Goal: Information Seeking & Learning: Check status

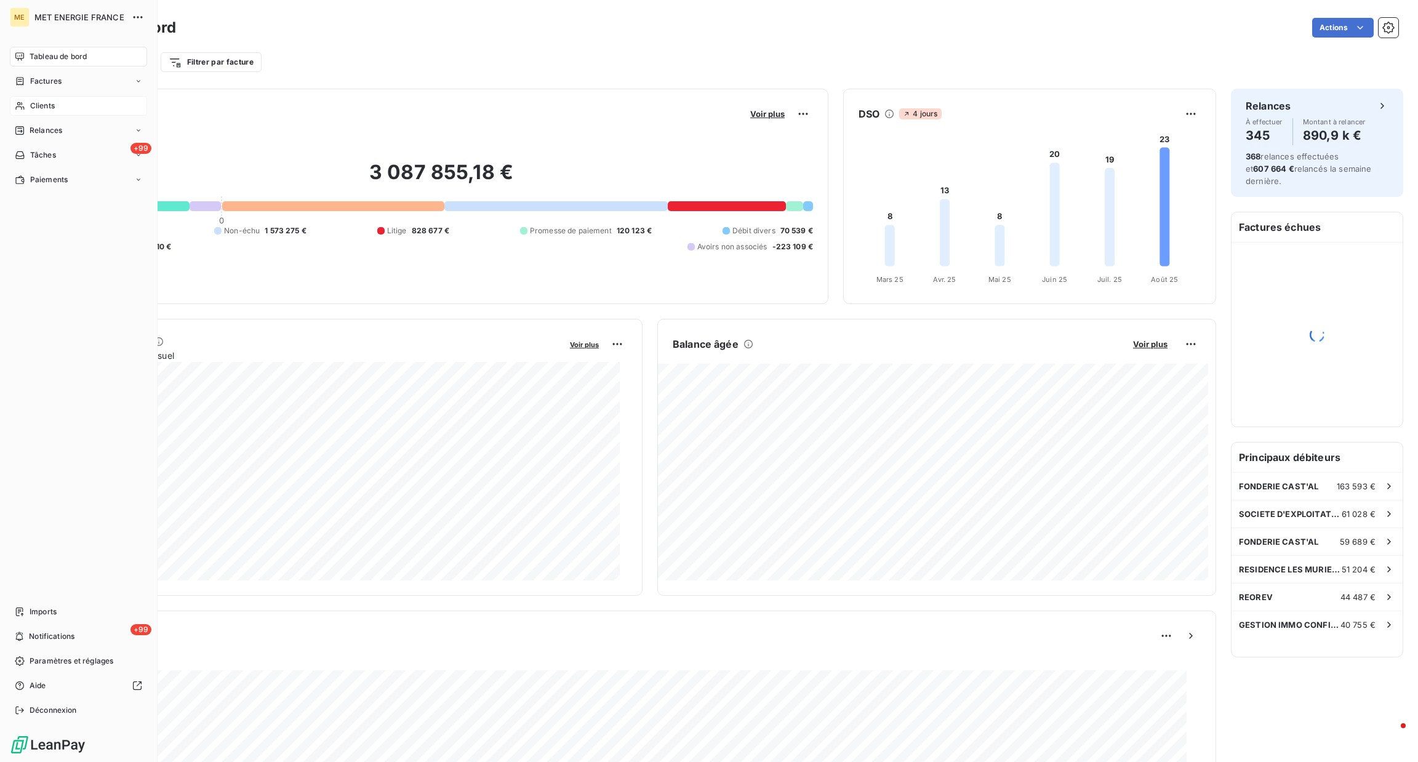
click at [36, 96] on div "Clients" at bounding box center [78, 106] width 137 height 20
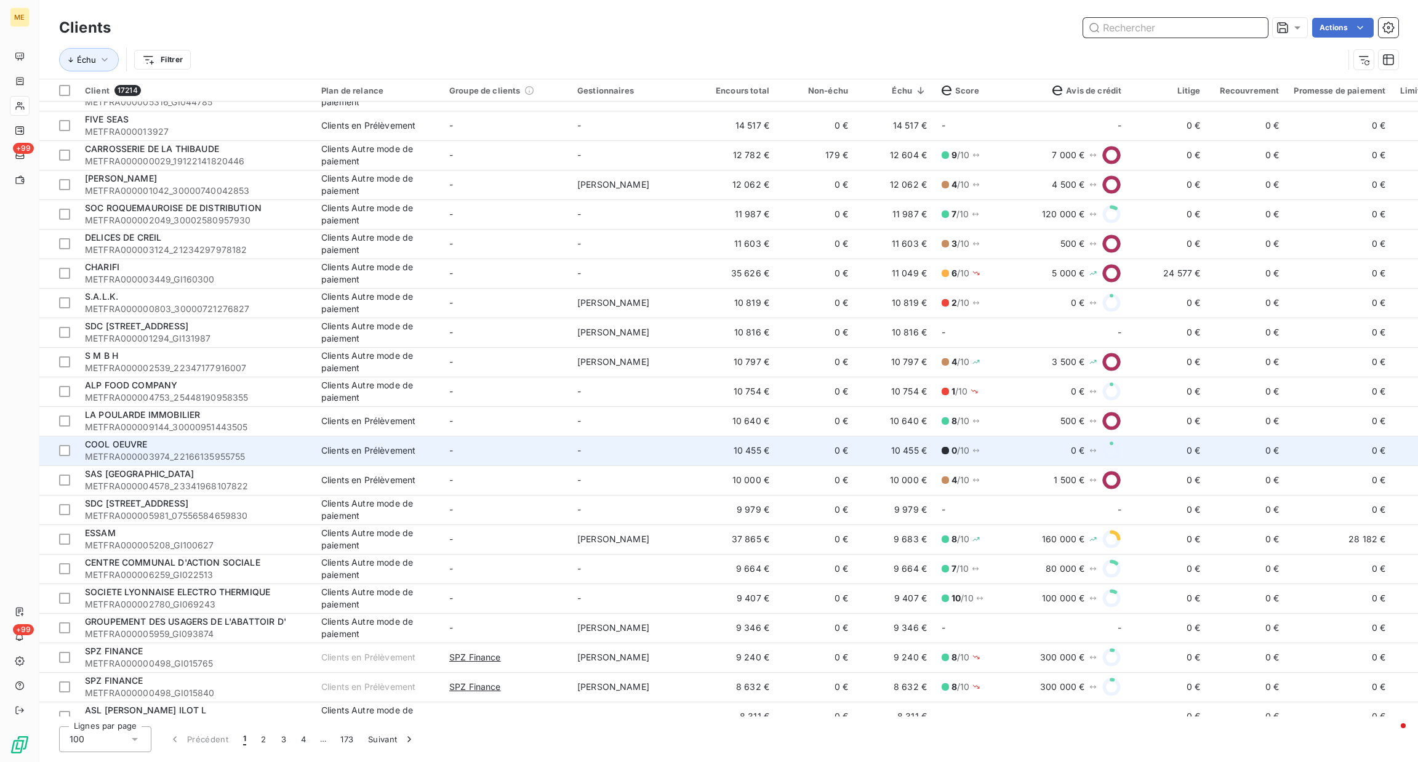
scroll to position [464, 0]
click at [537, 452] on td "-" at bounding box center [506, 450] width 128 height 30
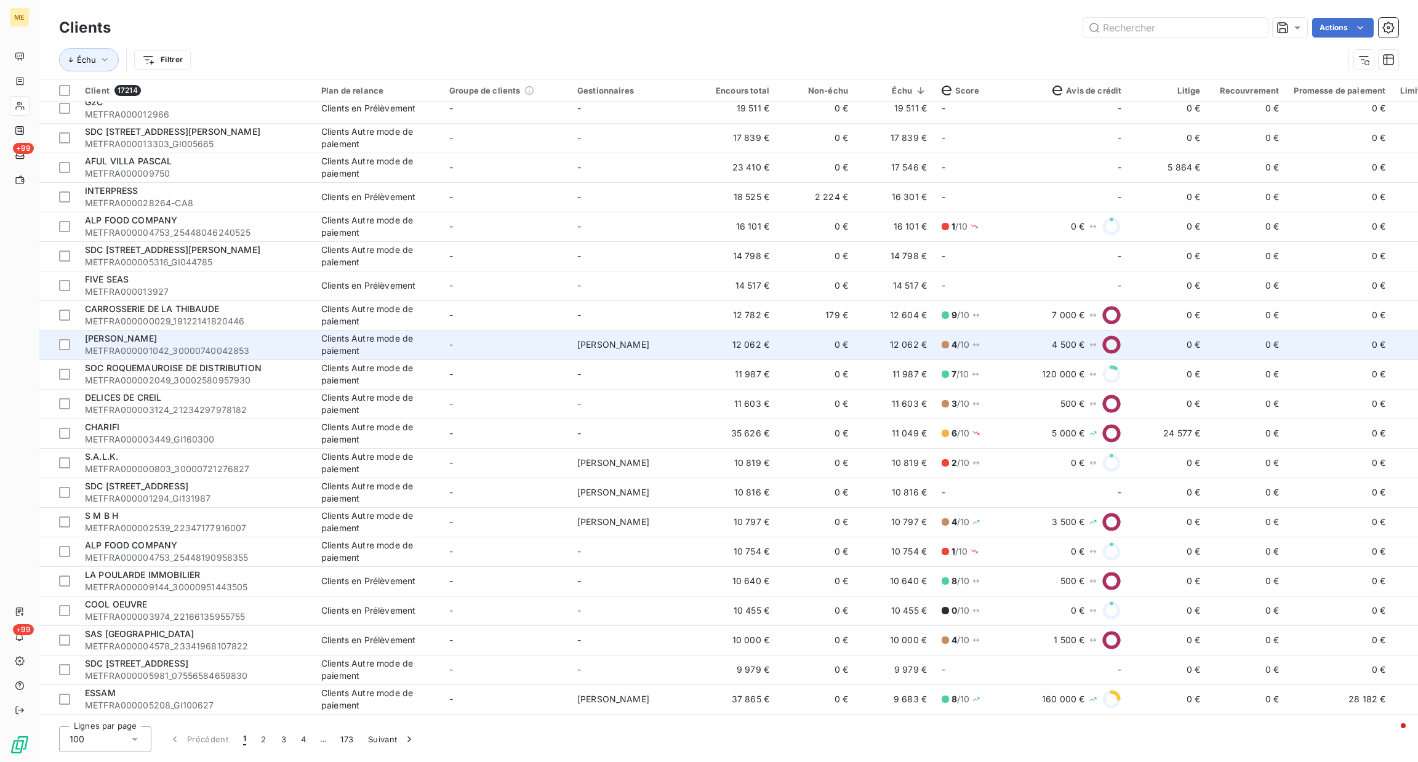
scroll to position [276, 0]
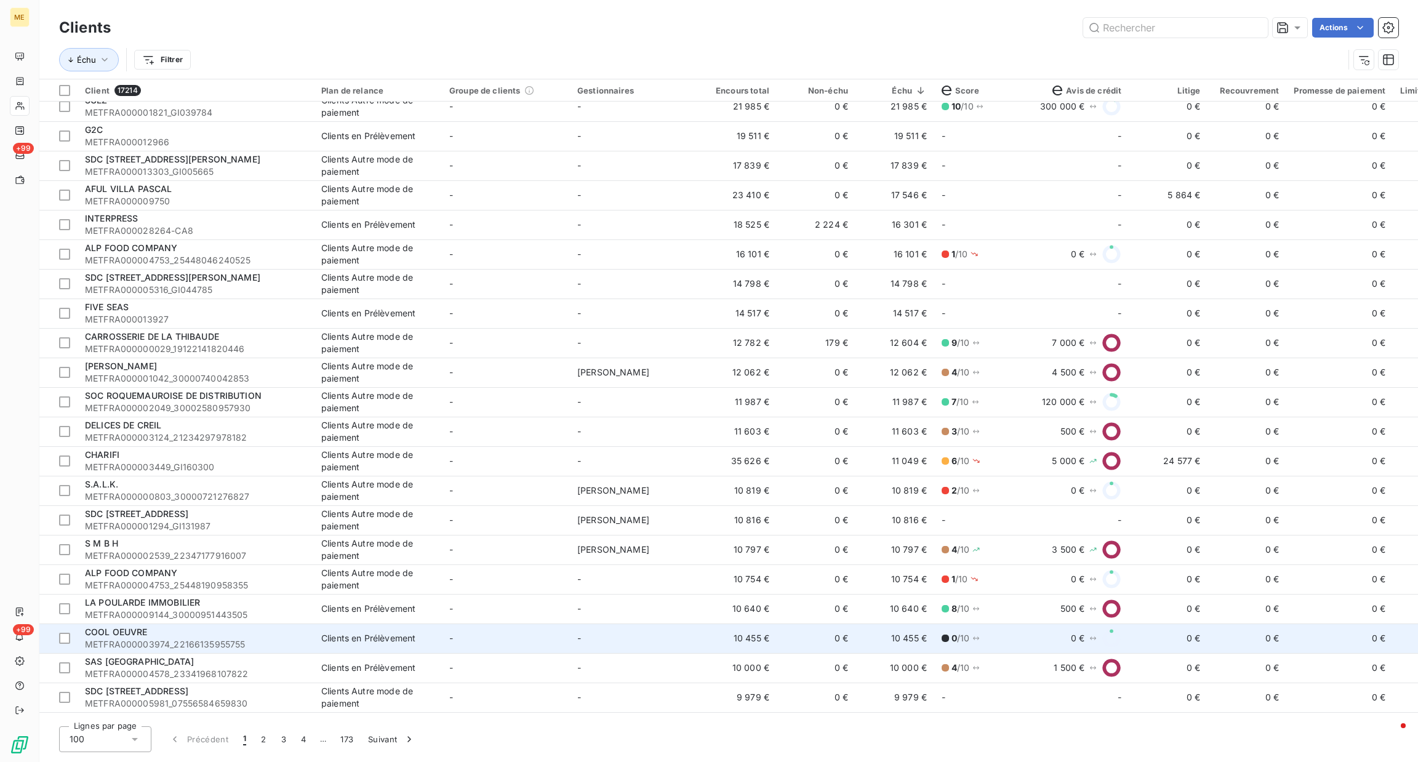
click at [378, 640] on div "Clients en Prélèvement" at bounding box center [368, 638] width 94 height 12
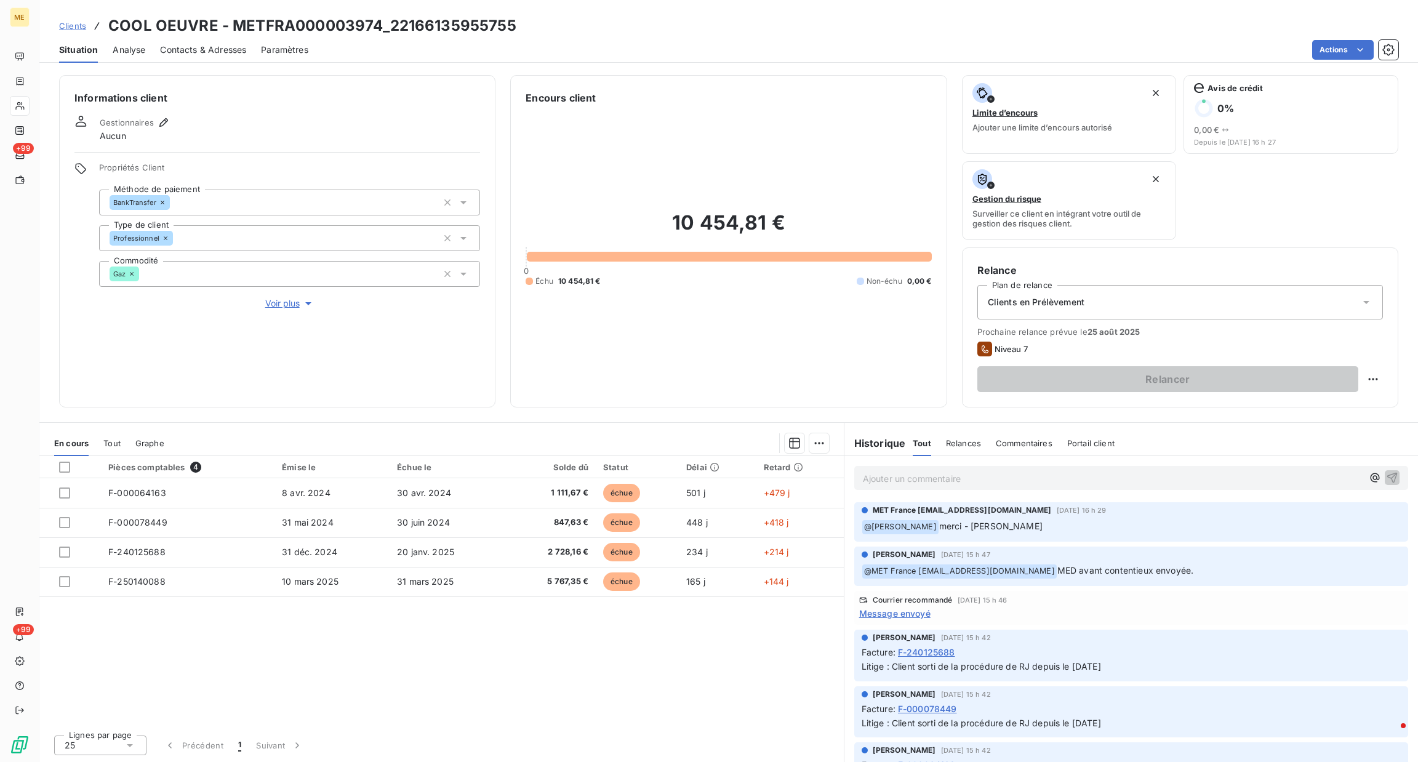
click at [1062, 466] on div "Ajouter un commentaire ﻿" at bounding box center [1131, 478] width 554 height 24
click at [1063, 476] on p "Ajouter un commentaire ﻿" at bounding box center [1113, 478] width 500 height 15
click at [115, 434] on div "Tout" at bounding box center [111, 443] width 17 height 26
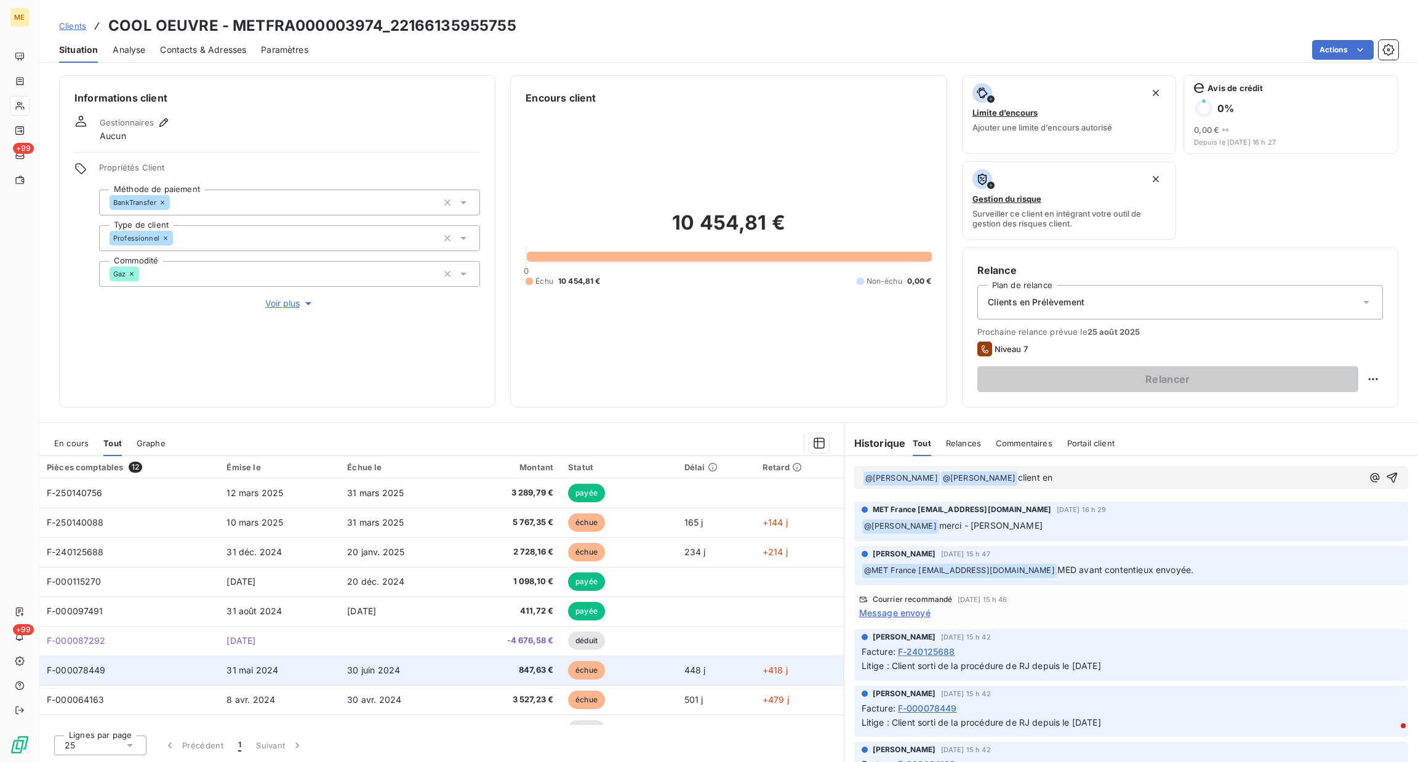
scroll to position [108, 0]
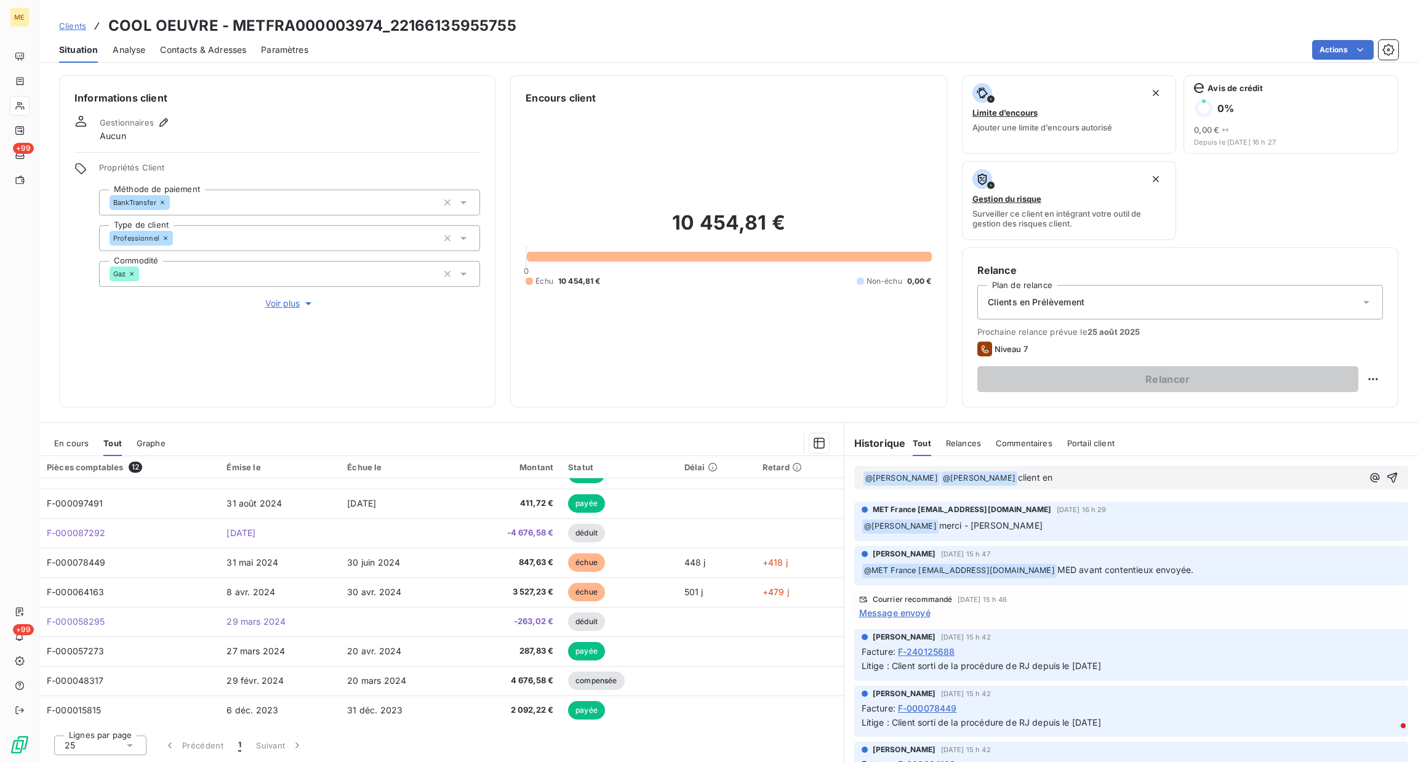
click at [80, 440] on span "En cours" at bounding box center [71, 443] width 34 height 10
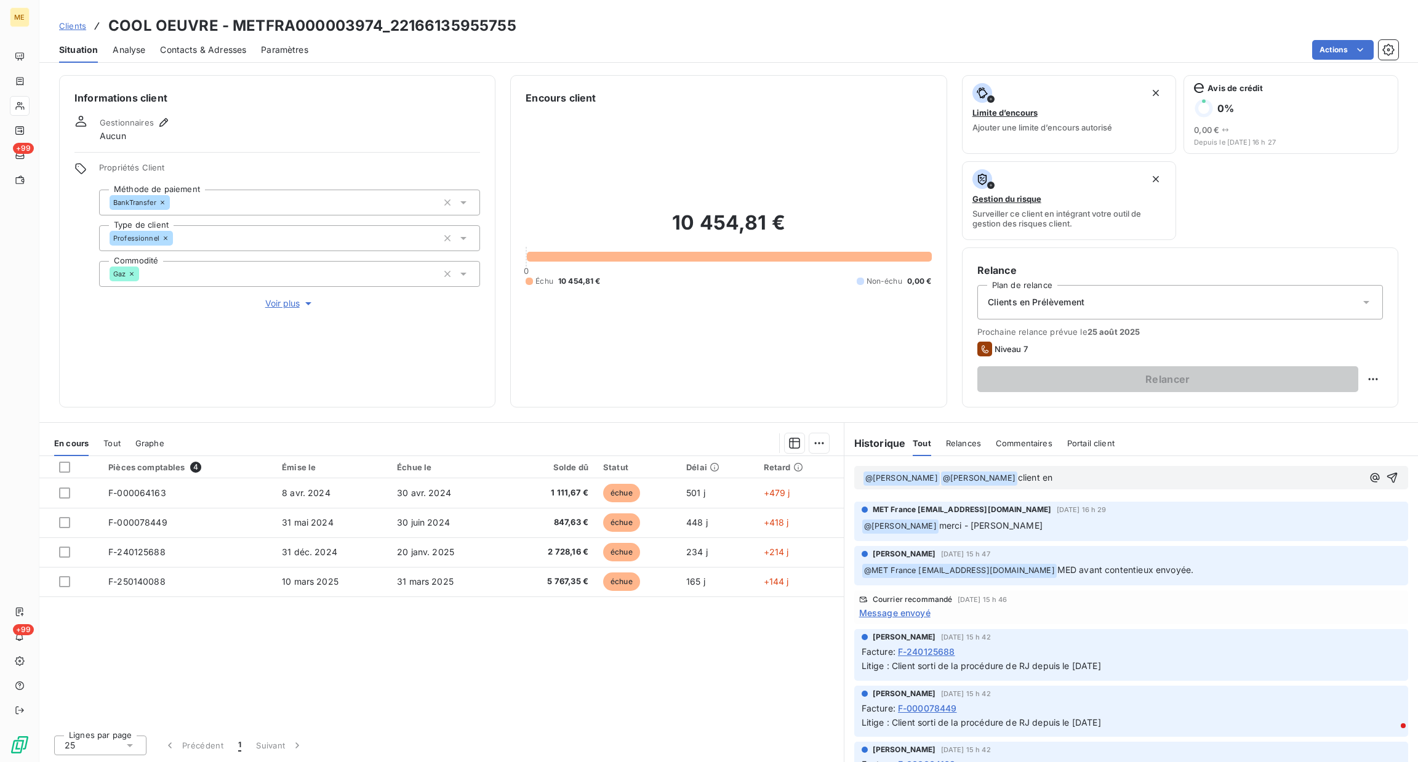
click at [1094, 472] on p "﻿ @ [PERSON_NAME] ﻿ ﻿ @ [PERSON_NAME] ﻿ client en" at bounding box center [1113, 478] width 500 height 15
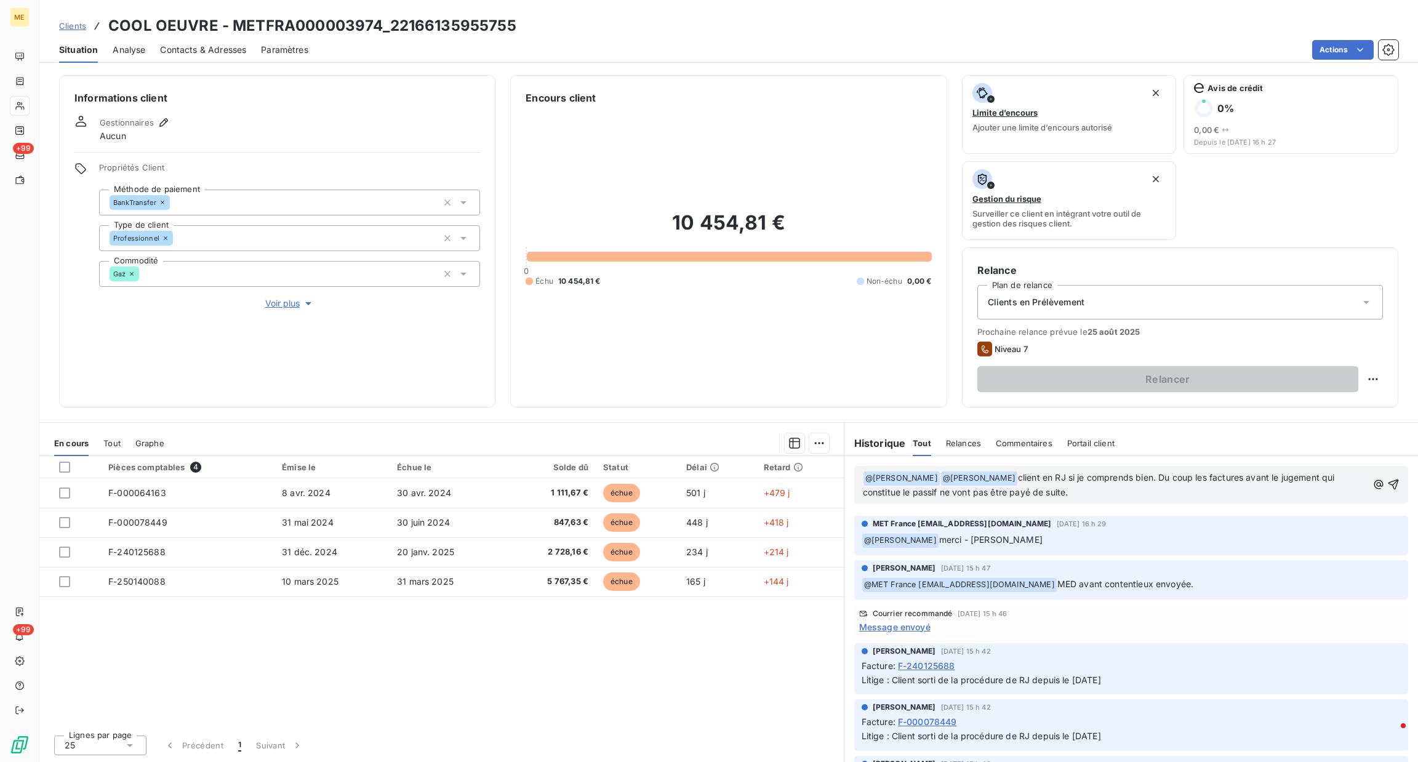
click at [281, 307] on span "Voir plus" at bounding box center [289, 303] width 49 height 12
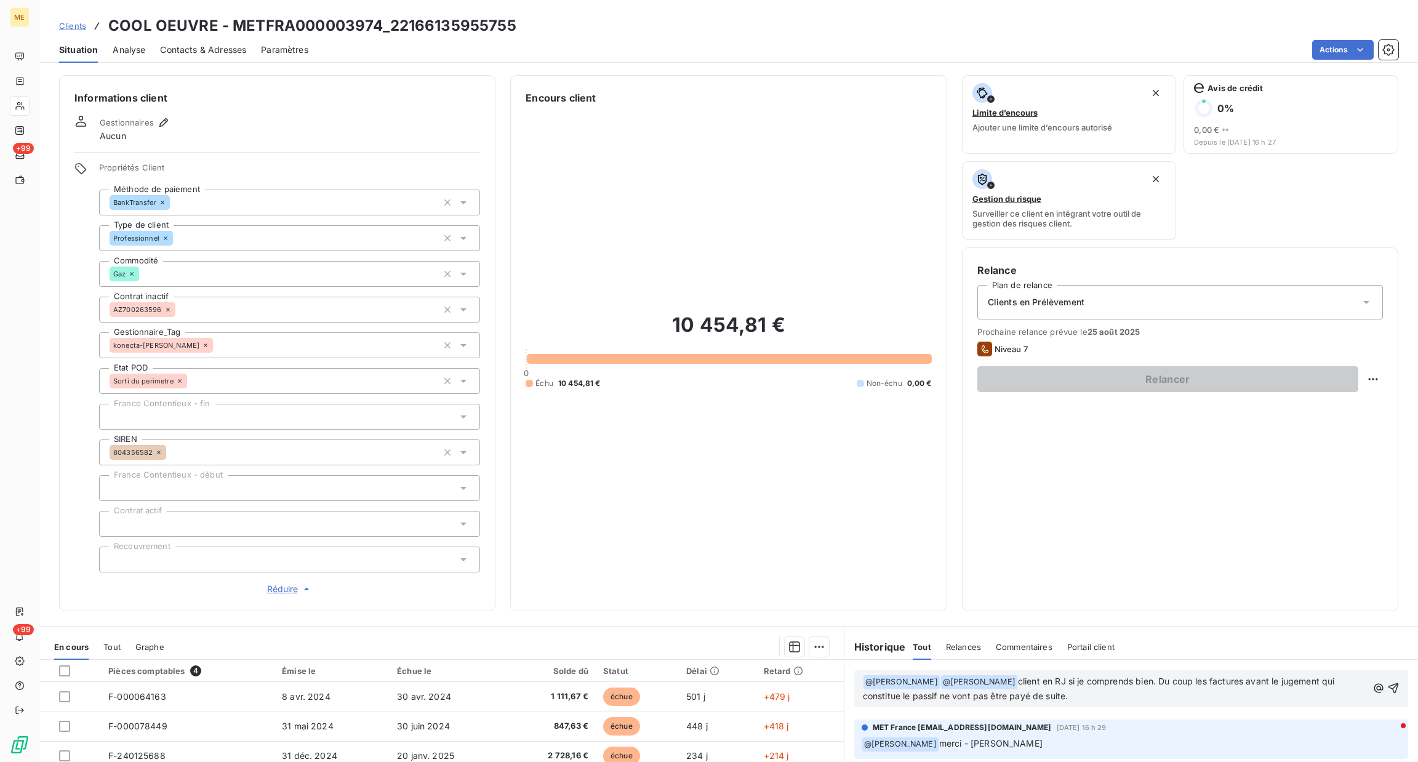
click at [1106, 709] on div "﻿ @ [PERSON_NAME] ﻿ ﻿ @ [PERSON_NAME] ﻿ client en RJ si je comprends bien. Du c…" at bounding box center [1132, 688] width 574 height 57
click at [1123, 704] on div "﻿ @ [PERSON_NAME] ﻿ ﻿ @ [PERSON_NAME] ﻿ client en RJ si je comprends bien. Du c…" at bounding box center [1131, 689] width 554 height 38
click at [1136, 696] on p "﻿ @ [PERSON_NAME] ﻿ ﻿ @ [PERSON_NAME] ﻿ client en RJ si je comprends bien. Du c…" at bounding box center [1115, 689] width 505 height 29
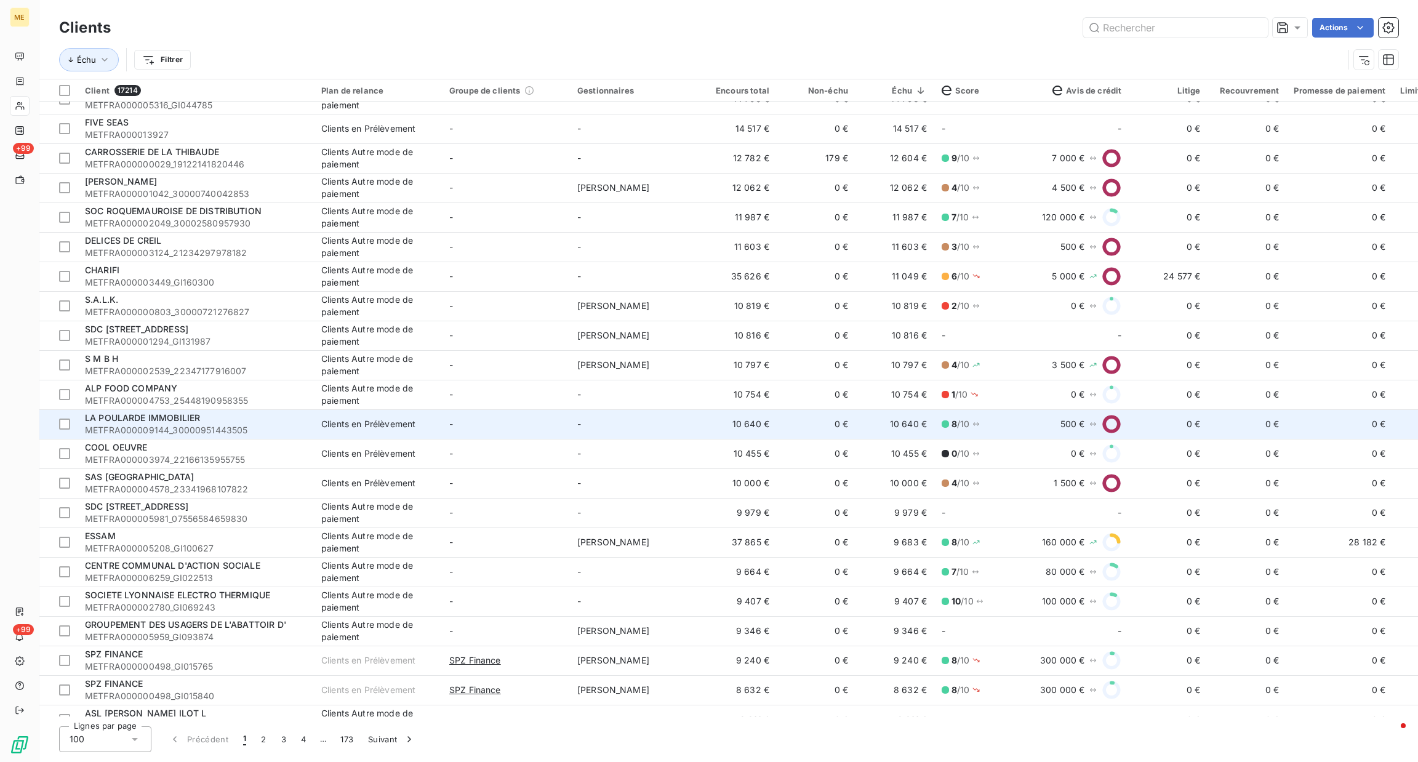
scroll to position [460, 0]
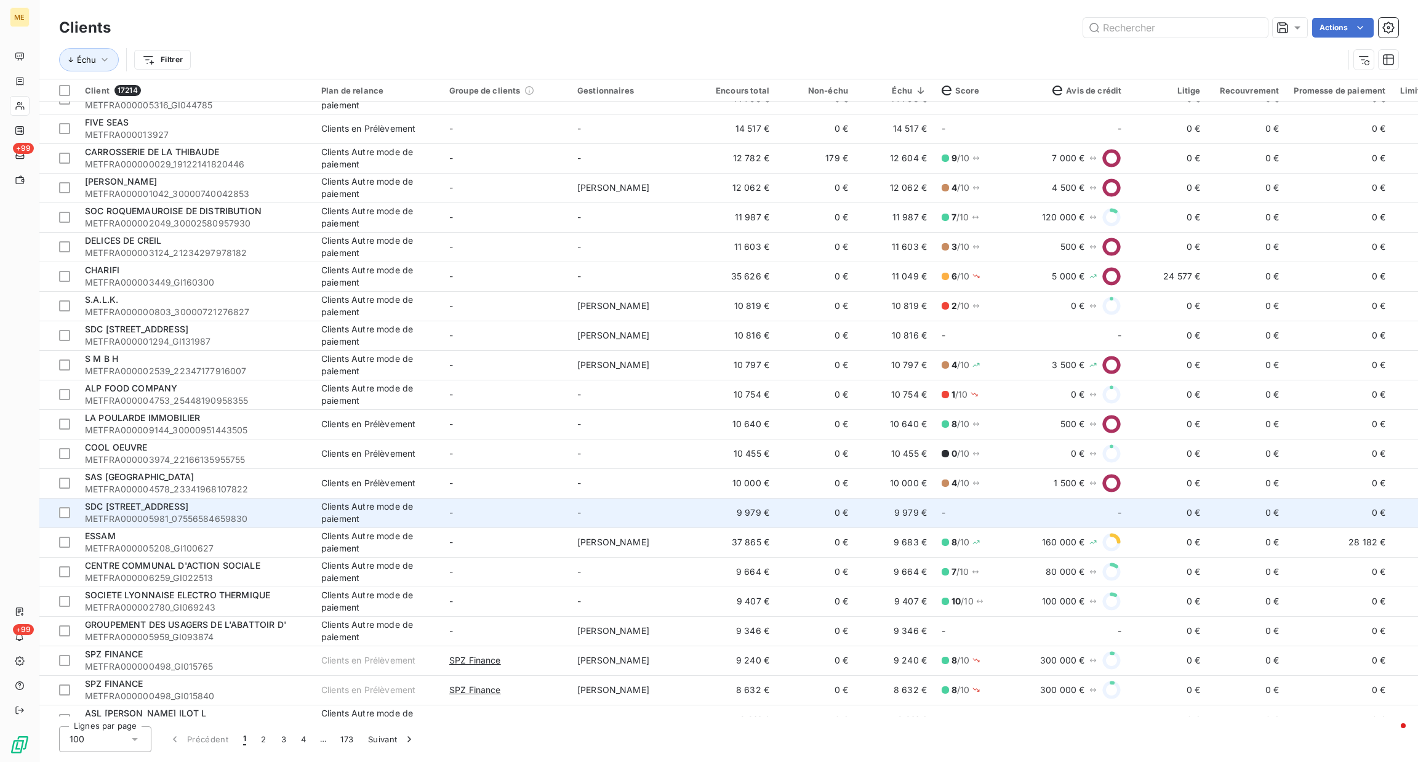
click at [356, 500] on div "Clients Autre mode de paiement" at bounding box center [377, 512] width 113 height 25
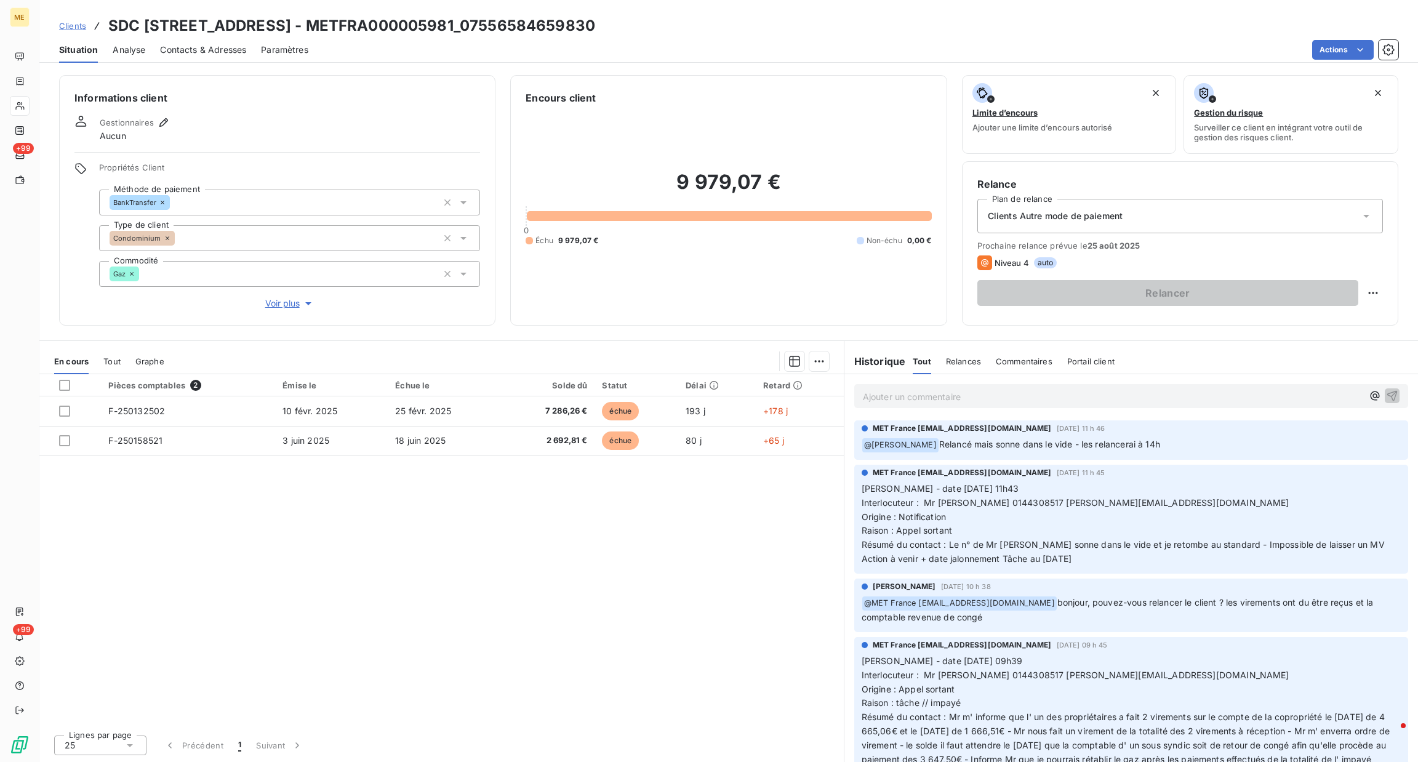
click at [1009, 397] on p "Ajouter un commentaire ﻿" at bounding box center [1113, 396] width 500 height 15
click at [282, 306] on span "Voir plus" at bounding box center [289, 303] width 49 height 12
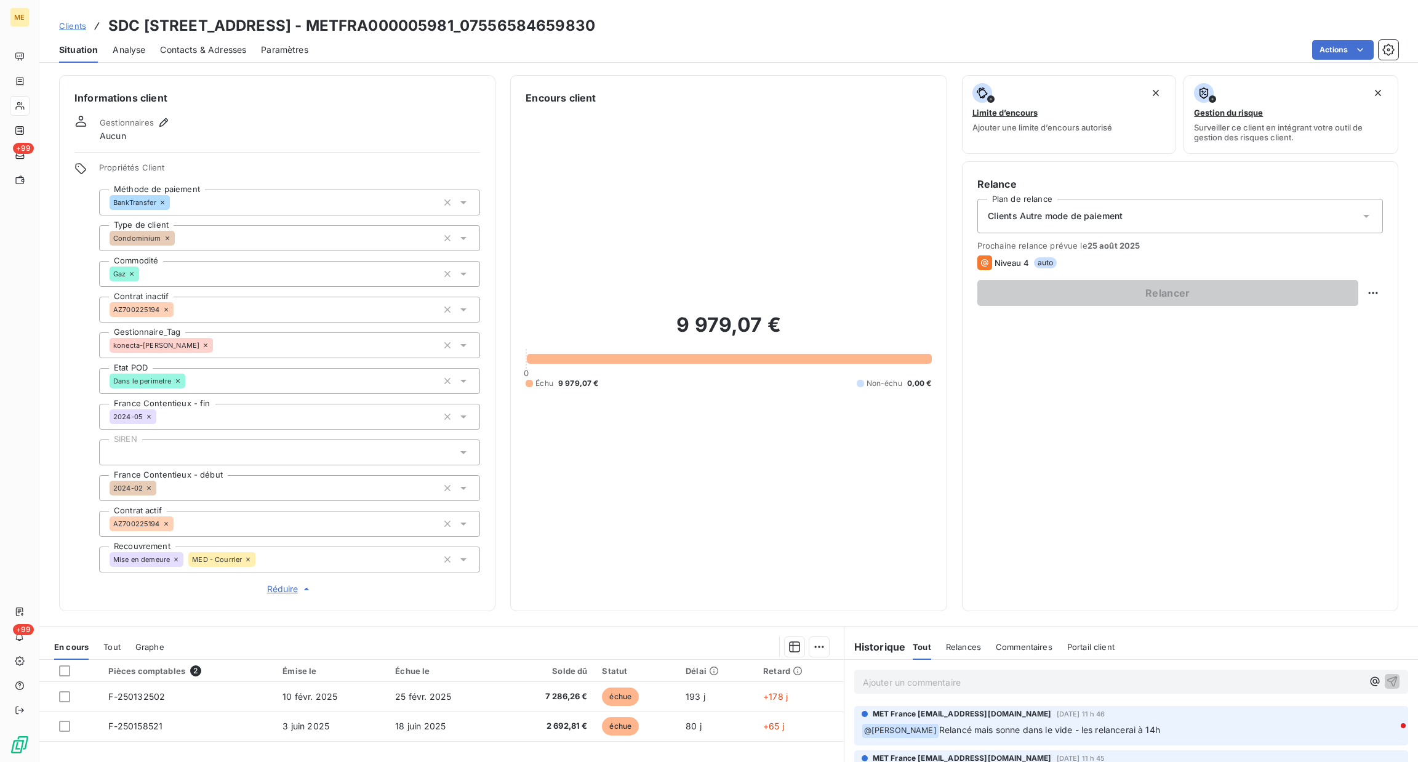
scroll to position [171, 0]
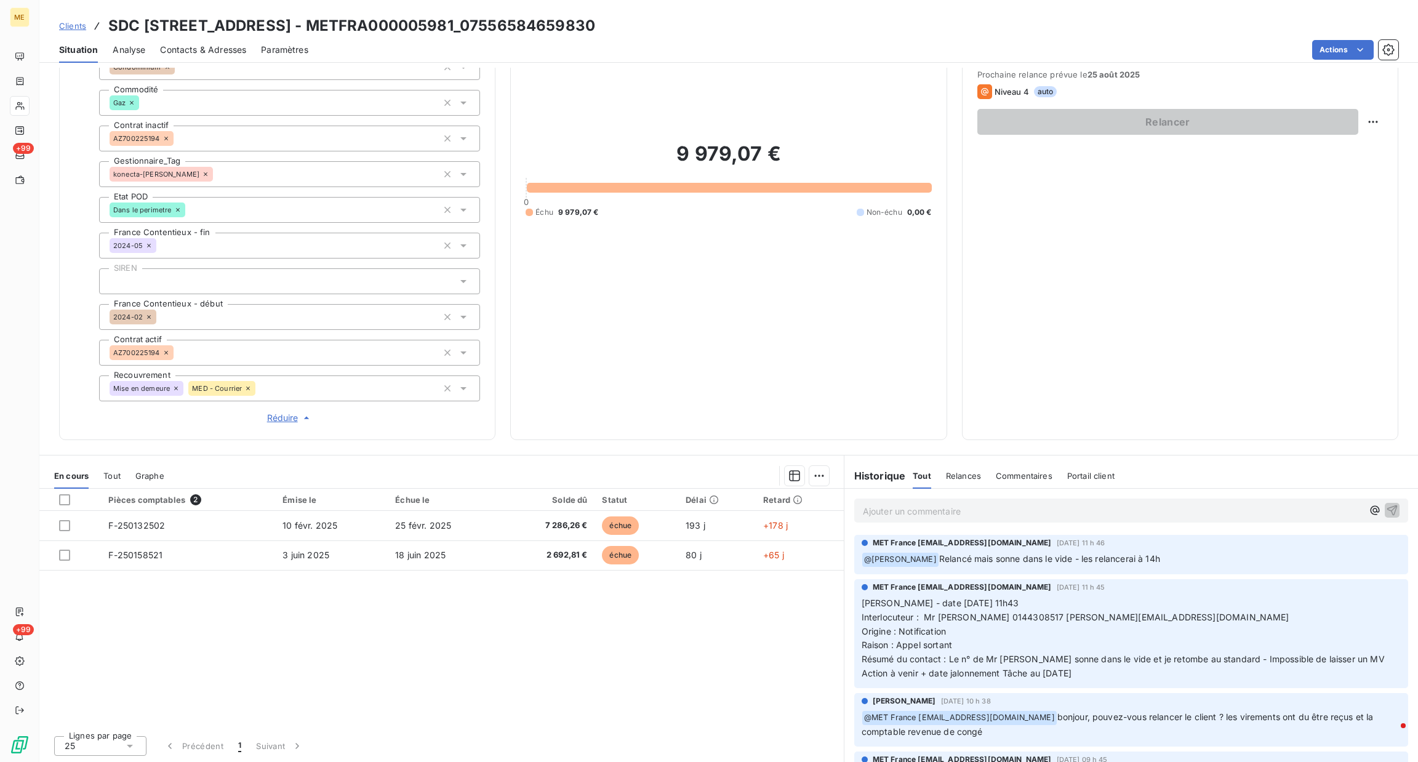
click at [113, 480] on span "Tout" at bounding box center [111, 476] width 17 height 10
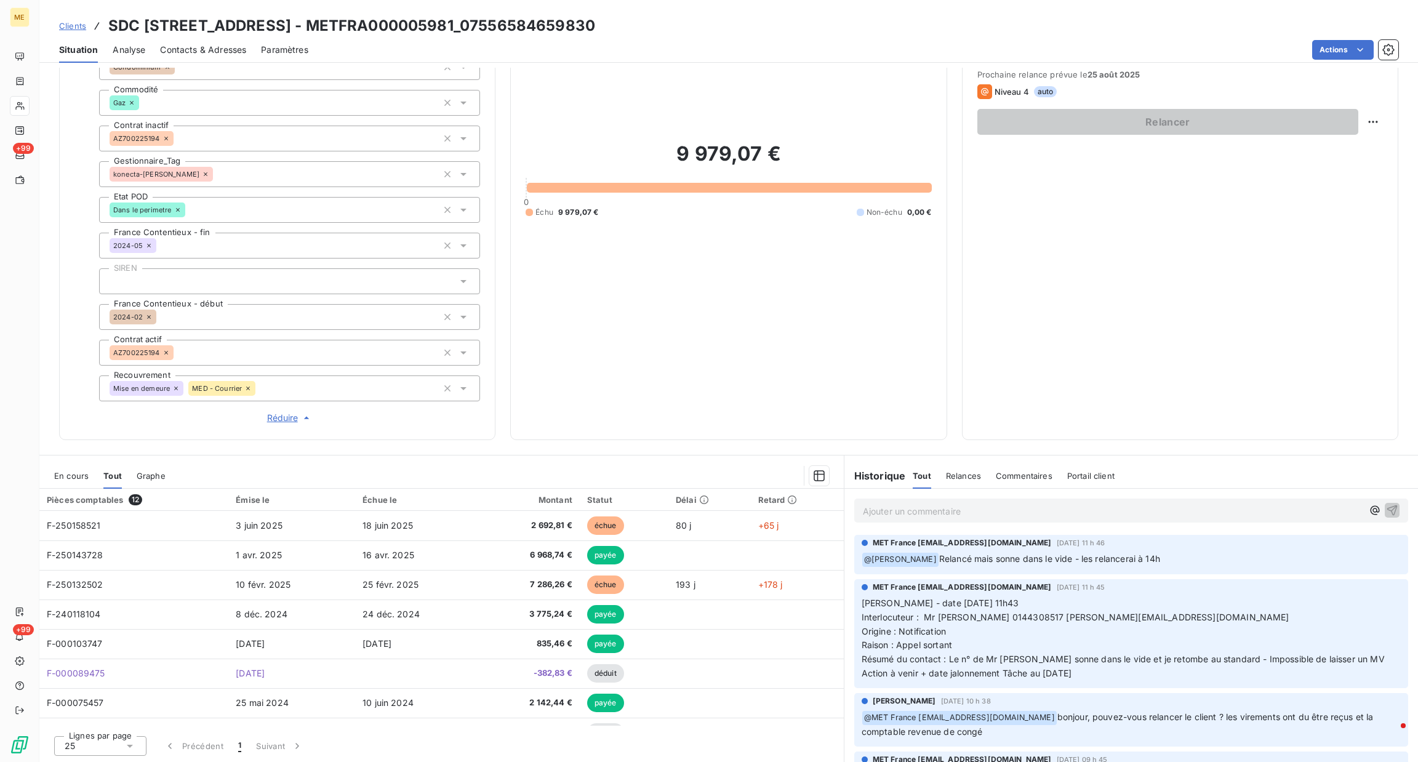
click at [88, 473] on div "En cours Tout Graphe" at bounding box center [441, 476] width 805 height 26
click at [78, 467] on div "En cours" at bounding box center [71, 476] width 34 height 26
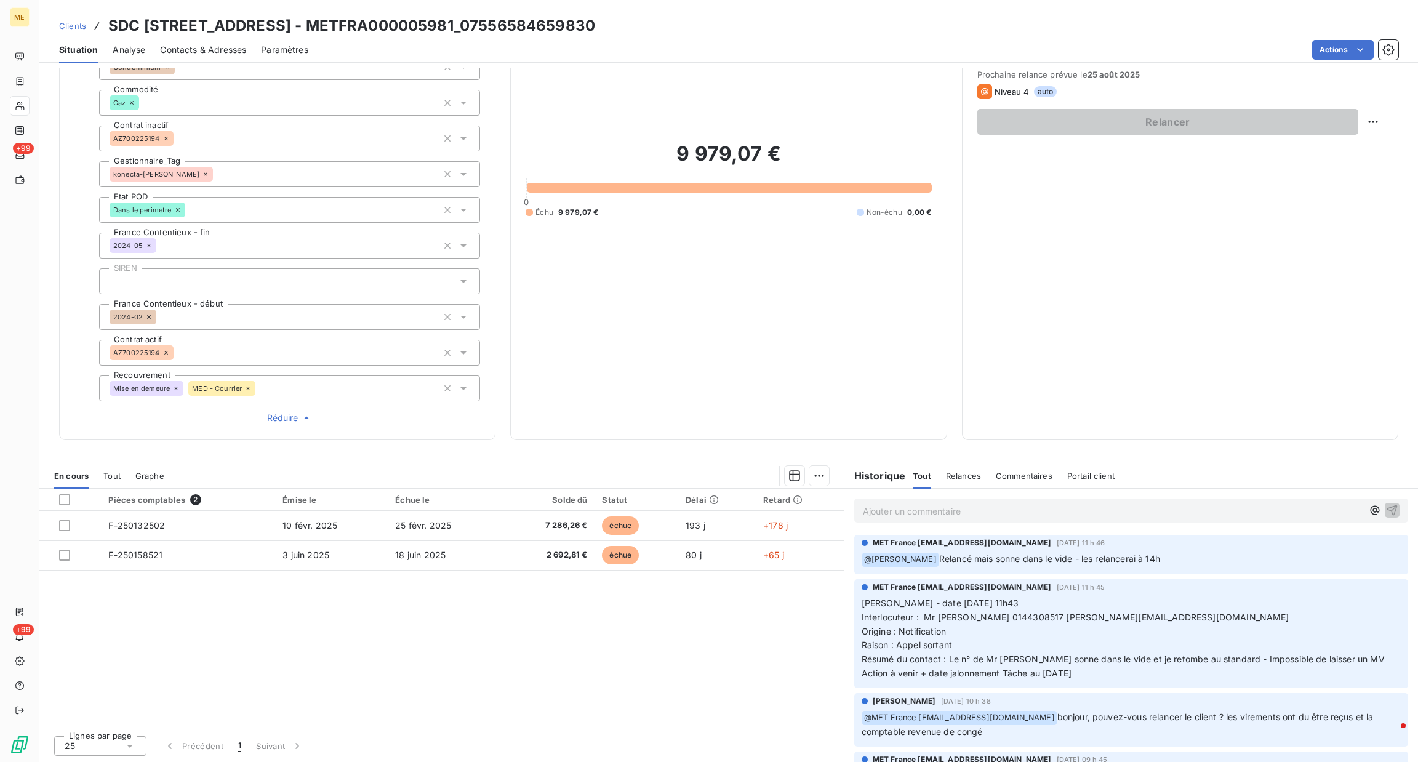
click at [1037, 510] on p "Ajouter un commentaire ﻿" at bounding box center [1113, 511] width 500 height 15
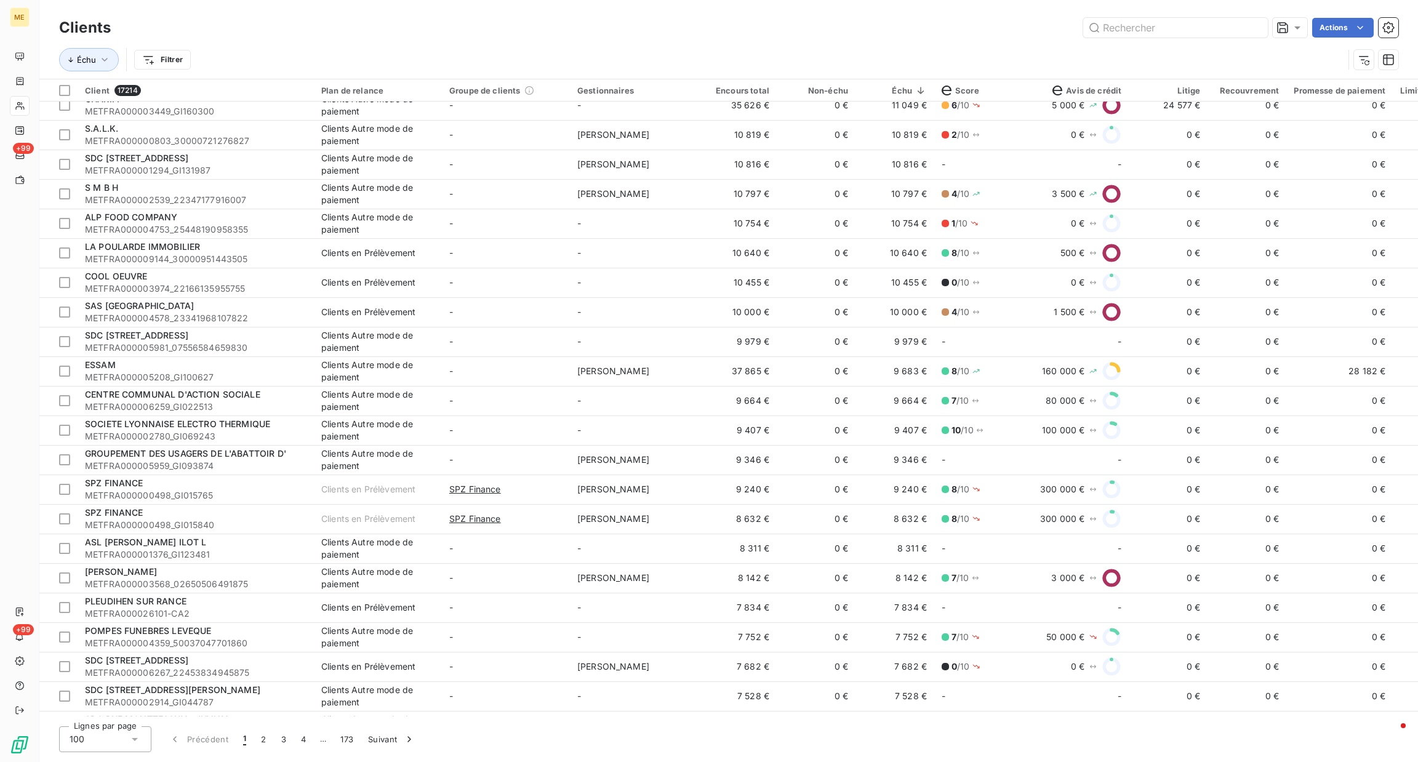
scroll to position [806, 0]
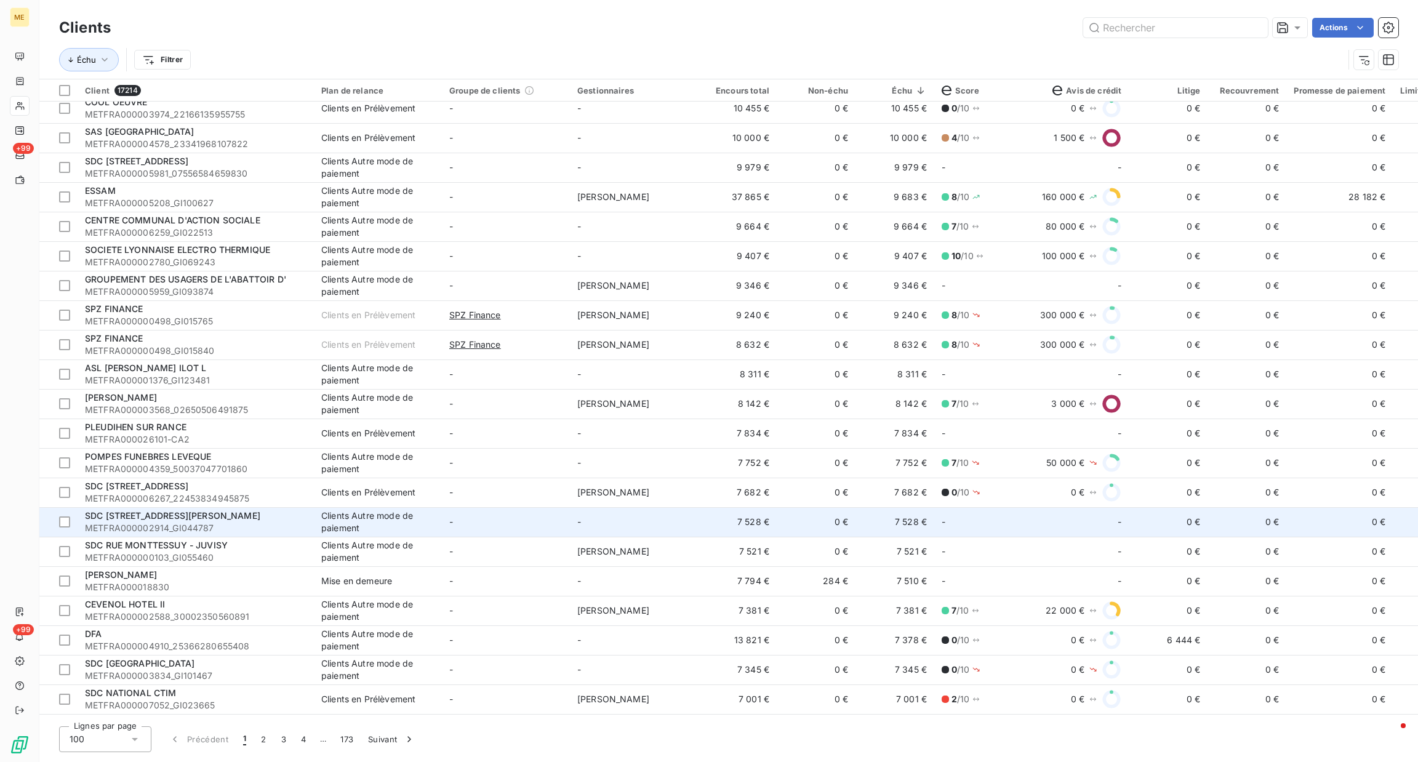
click at [492, 522] on td "-" at bounding box center [506, 522] width 128 height 30
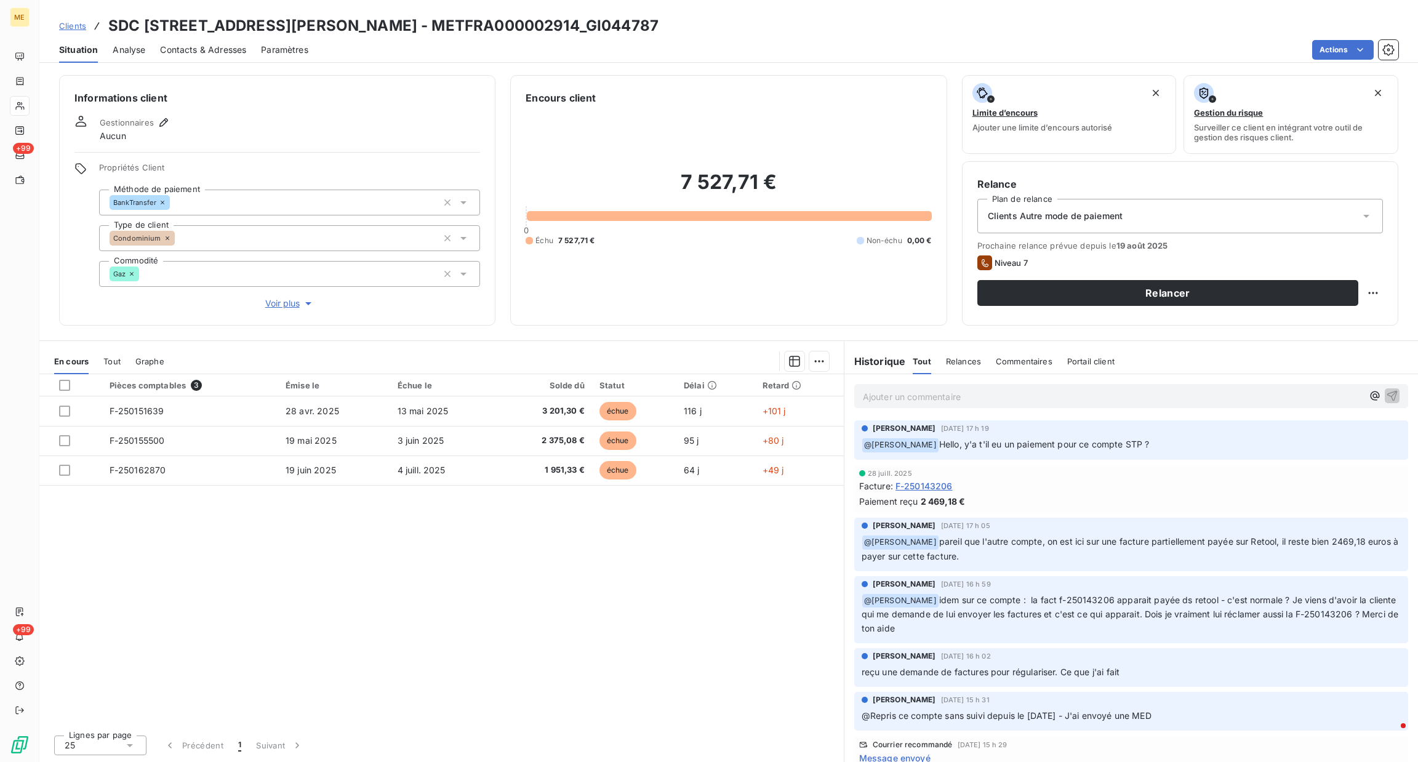
click at [291, 303] on span "Voir plus" at bounding box center [289, 303] width 49 height 12
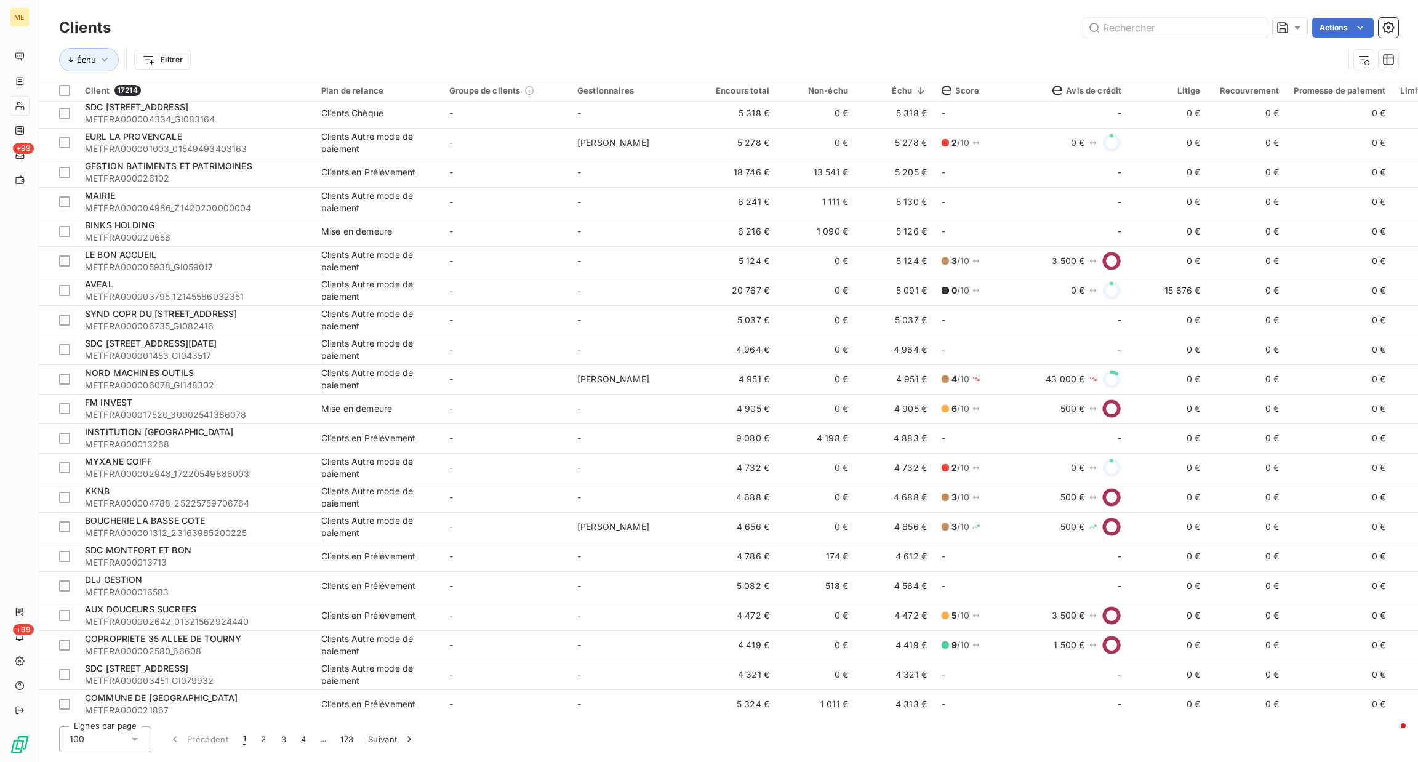
scroll to position [2344, 0]
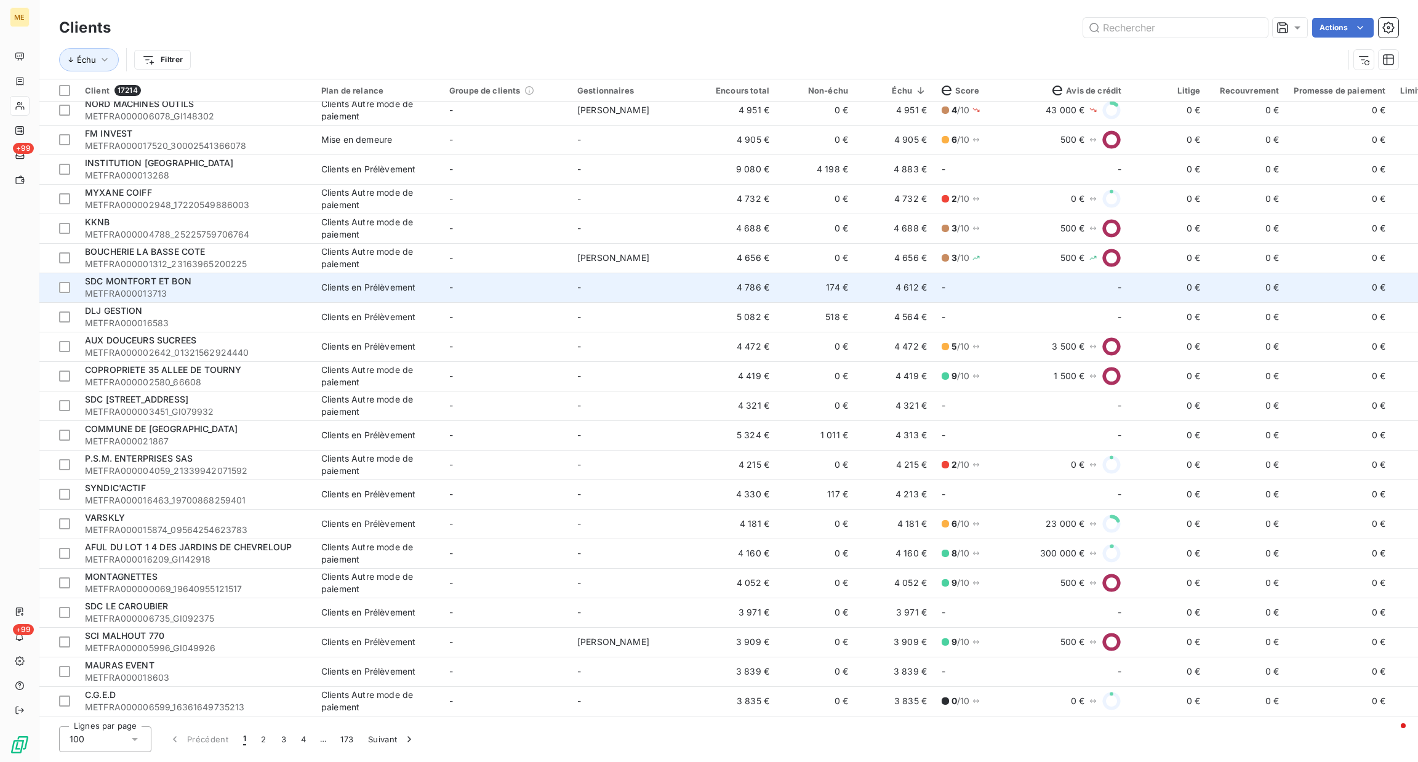
click at [340, 287] on div "Clients en Prélèvement" at bounding box center [368, 287] width 94 height 12
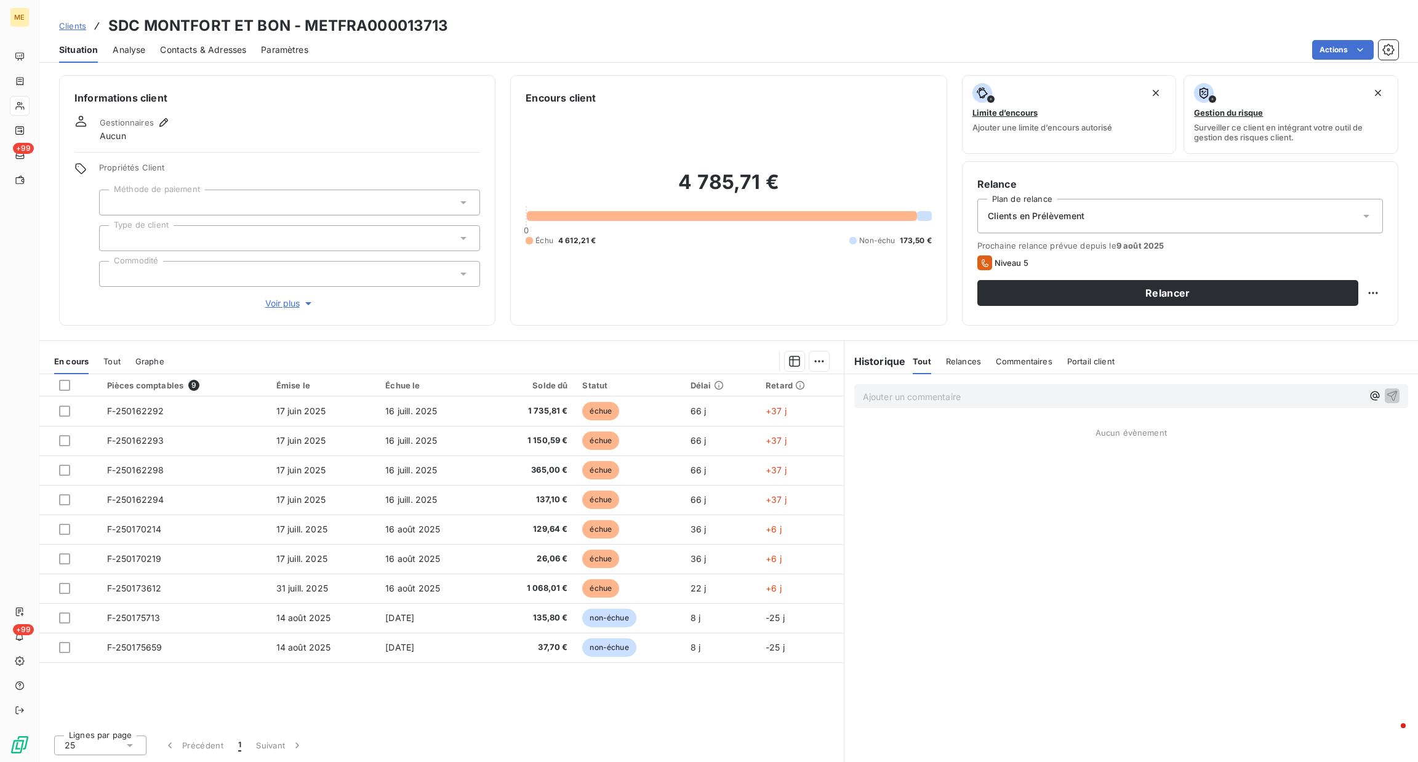
click at [996, 398] on p "Ajouter un commentaire ﻿" at bounding box center [1113, 396] width 500 height 15
click at [291, 304] on span "Voir plus" at bounding box center [289, 303] width 49 height 12
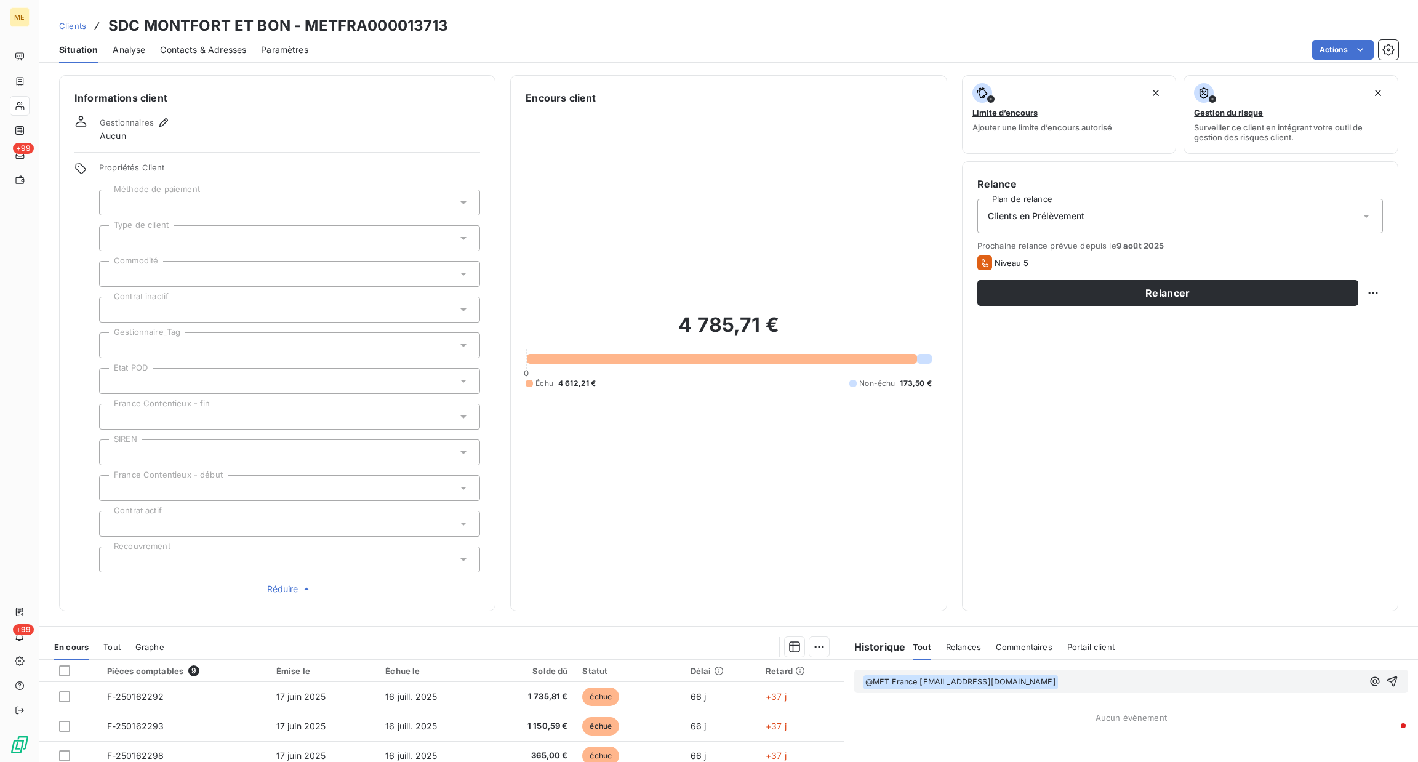
click at [1074, 673] on div "﻿ @ MET [GEOGRAPHIC_DATA] [EMAIL_ADDRESS][DOMAIN_NAME] ﻿ ﻿" at bounding box center [1113, 681] width 500 height 16
click at [1077, 683] on p "﻿ @ MET [GEOGRAPHIC_DATA] [EMAIL_ADDRESS][DOMAIN_NAME] ﻿ ﻿" at bounding box center [1113, 682] width 500 height 15
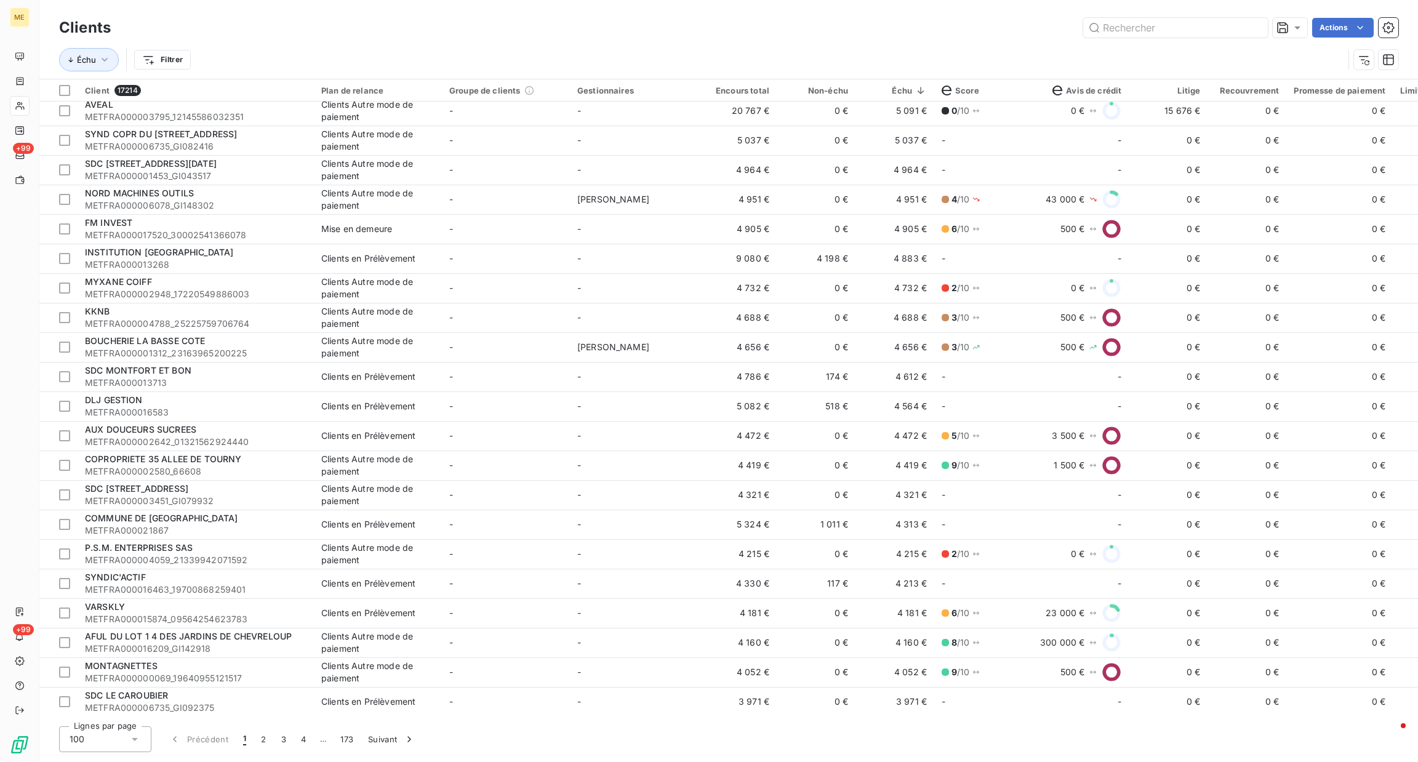
scroll to position [2344, 0]
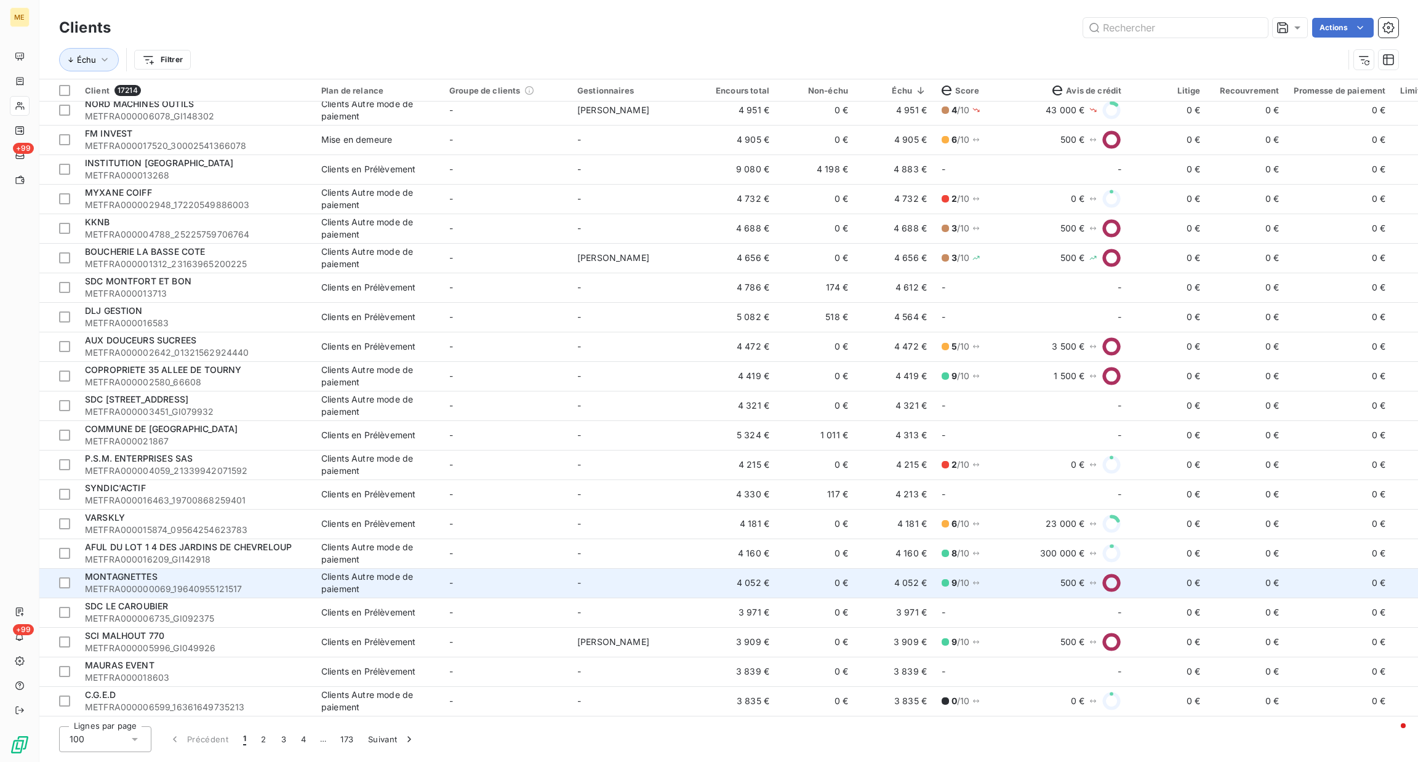
click at [306, 588] on td "MONTAGNETTES METFRA000000069_19640955121517" at bounding box center [196, 583] width 236 height 30
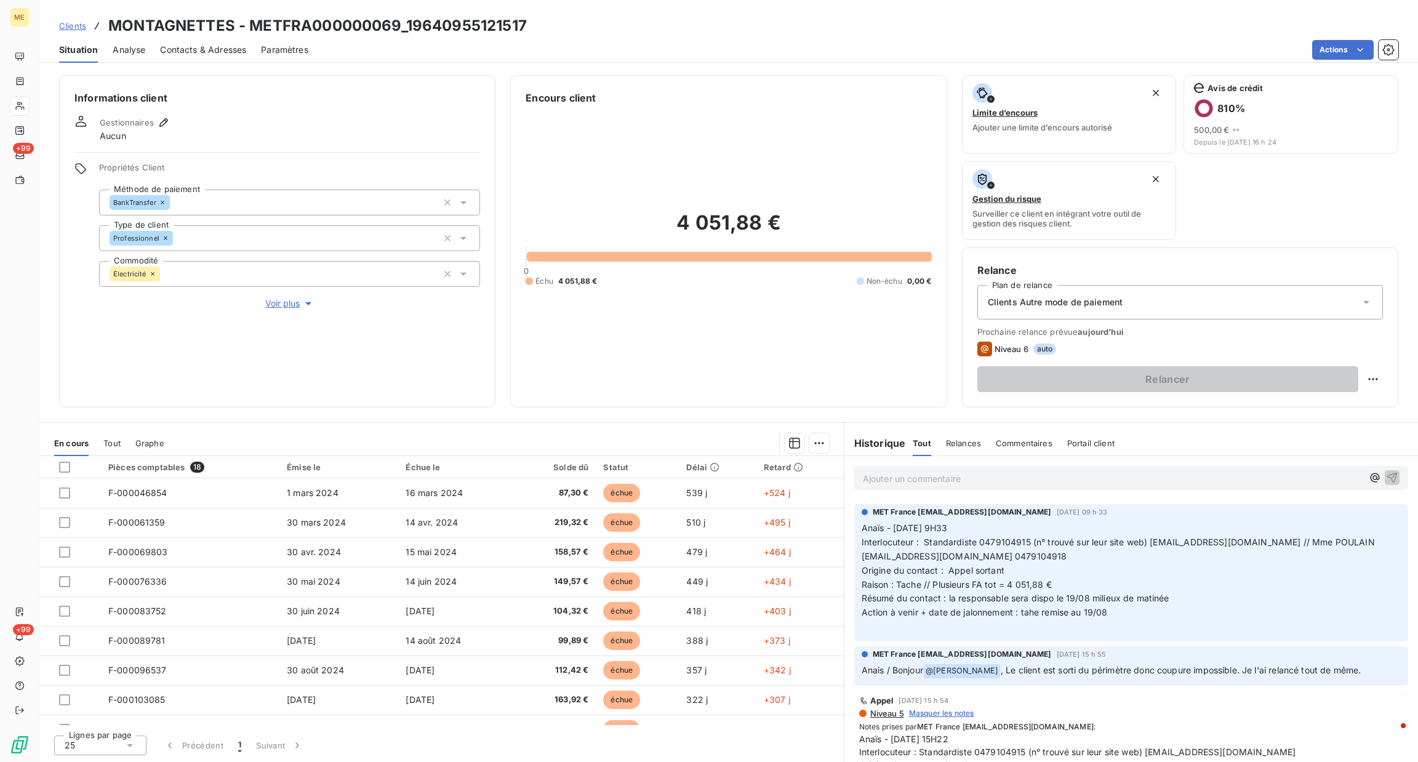
scroll to position [125, 0]
click at [276, 302] on span "Voir plus" at bounding box center [289, 303] width 49 height 12
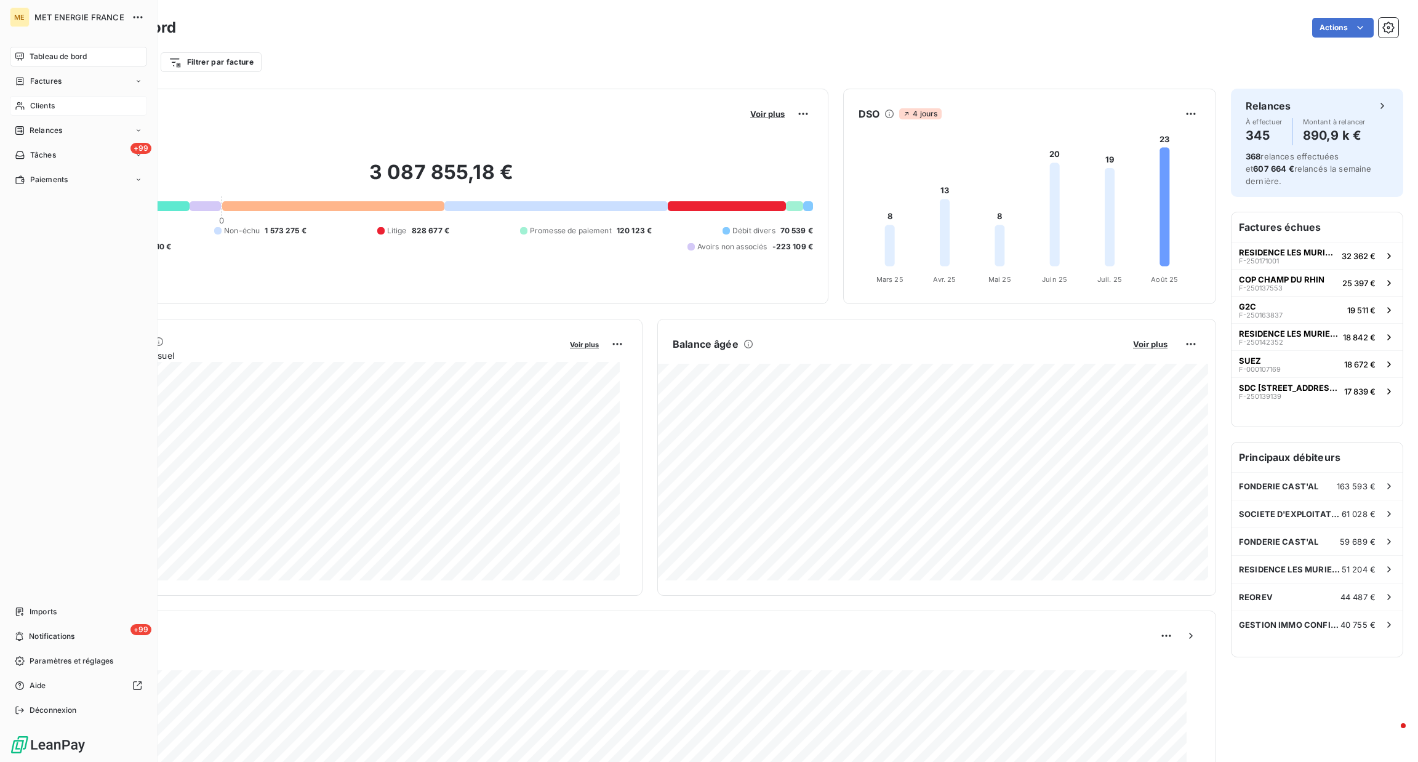
click at [33, 103] on span "Clients" at bounding box center [42, 105] width 25 height 11
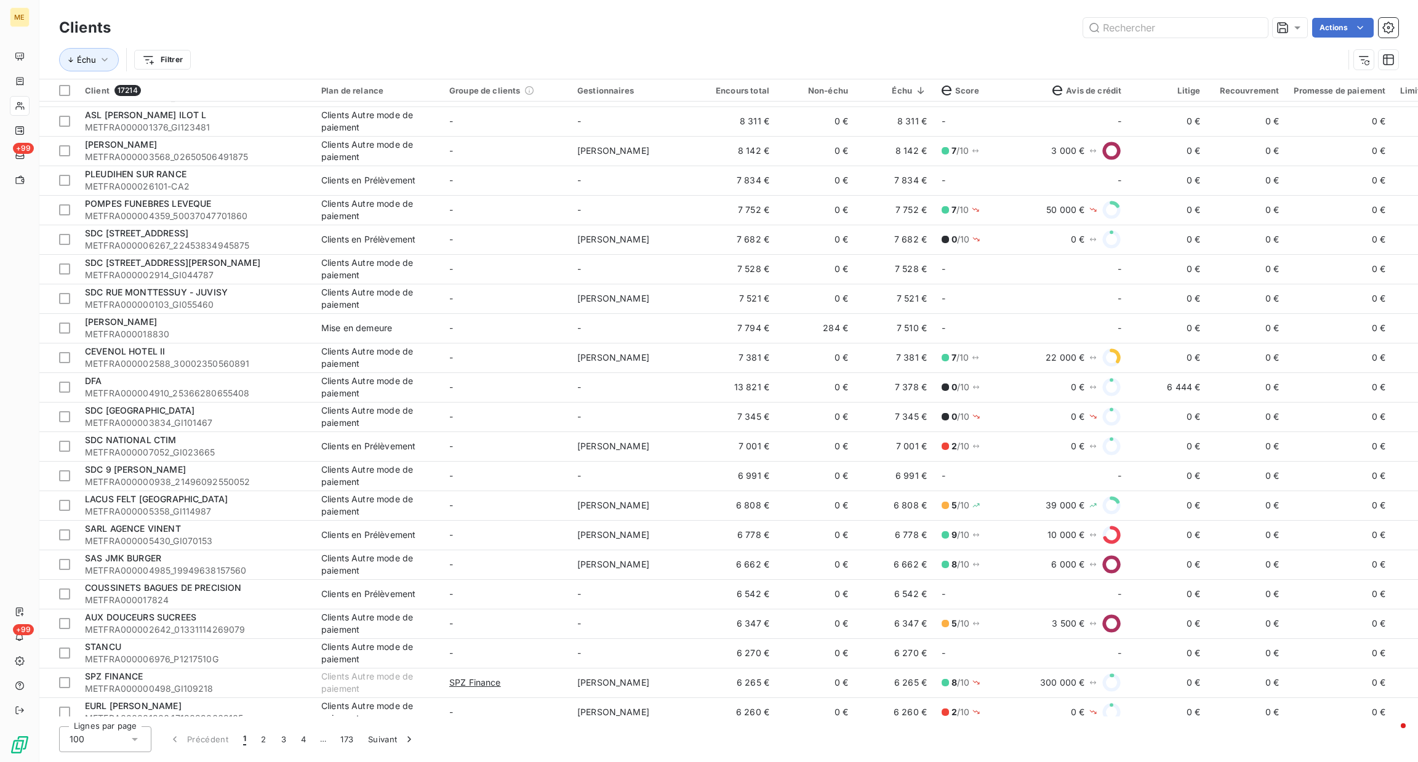
scroll to position [2344, 0]
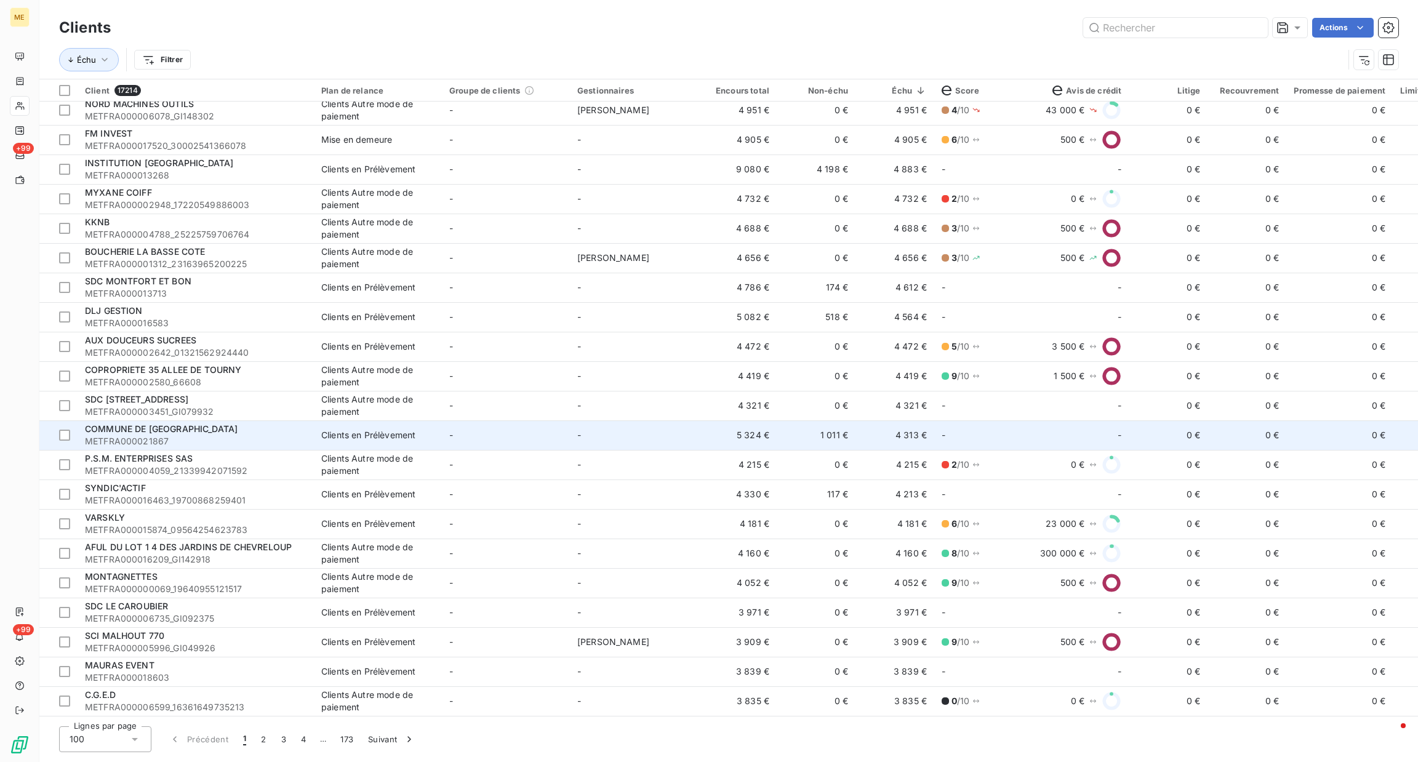
click at [516, 441] on td "-" at bounding box center [506, 435] width 128 height 30
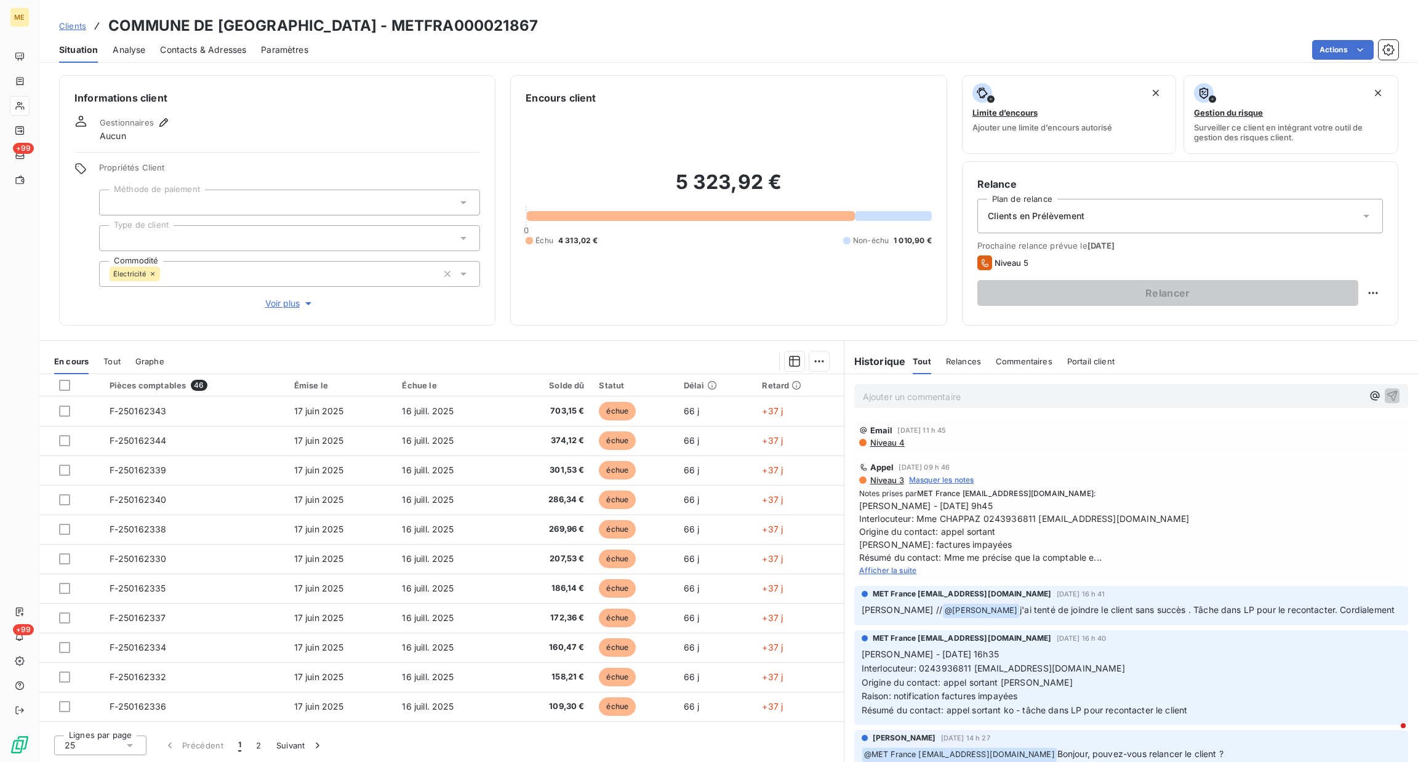
click at [914, 573] on span "Afficher la suite" at bounding box center [888, 570] width 58 height 9
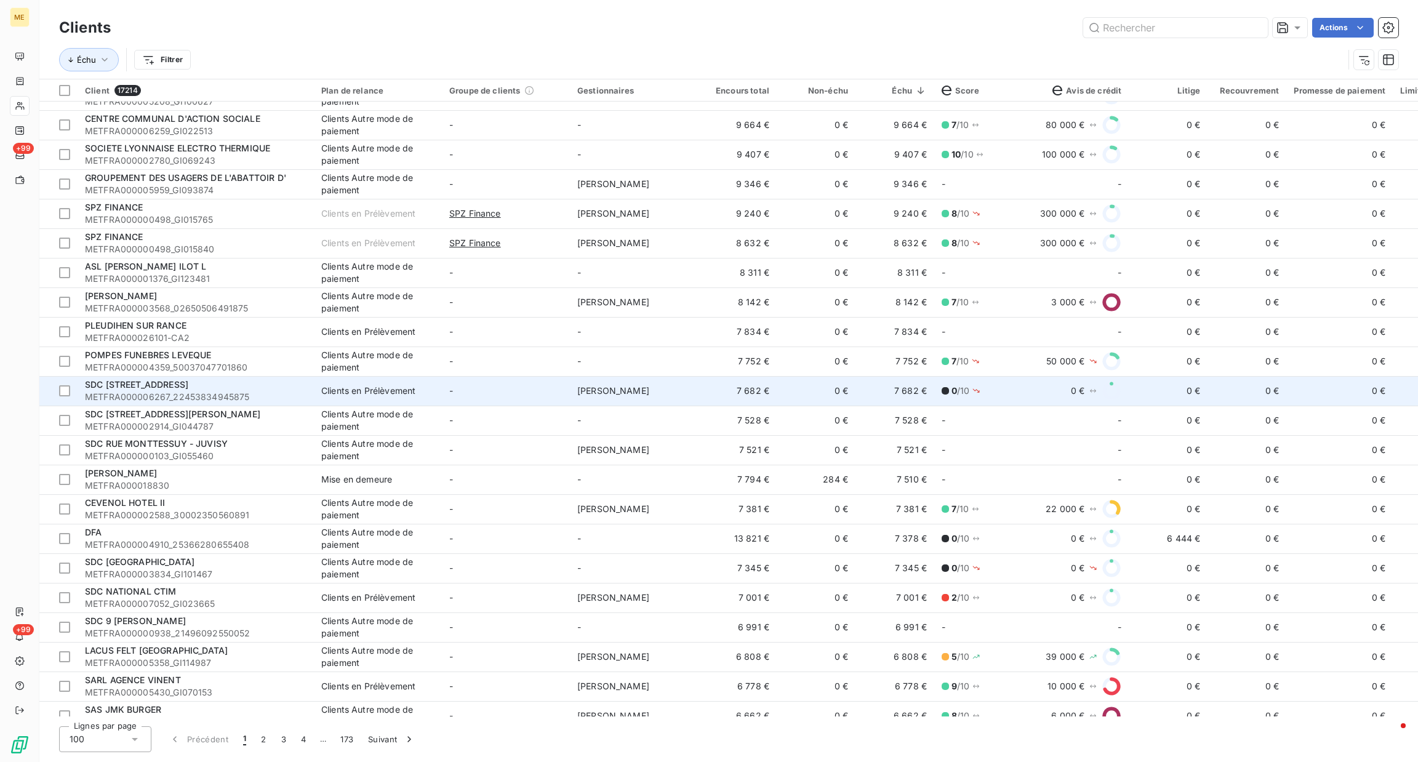
scroll to position [1022, 0]
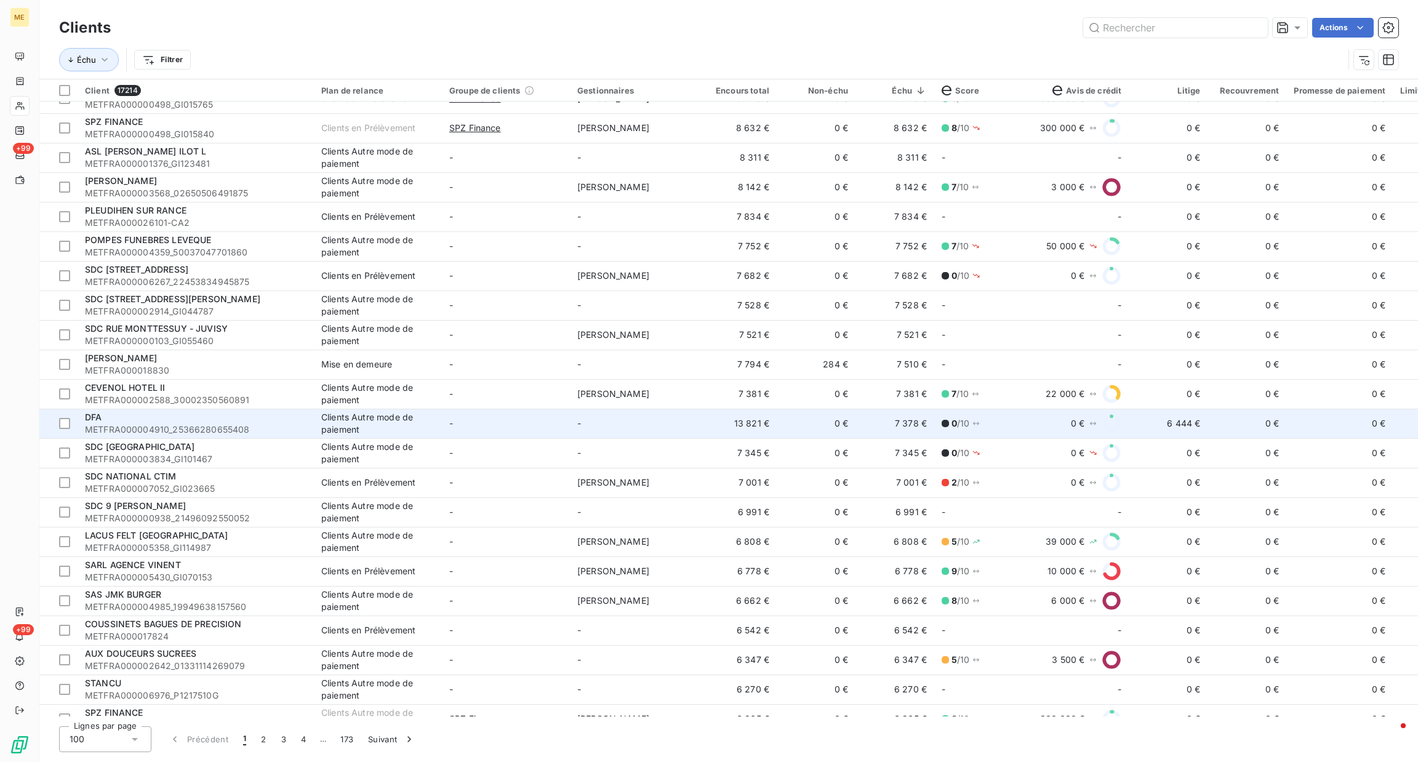
click at [254, 435] on span "METFRA000004910_25366280655408" at bounding box center [196, 430] width 222 height 12
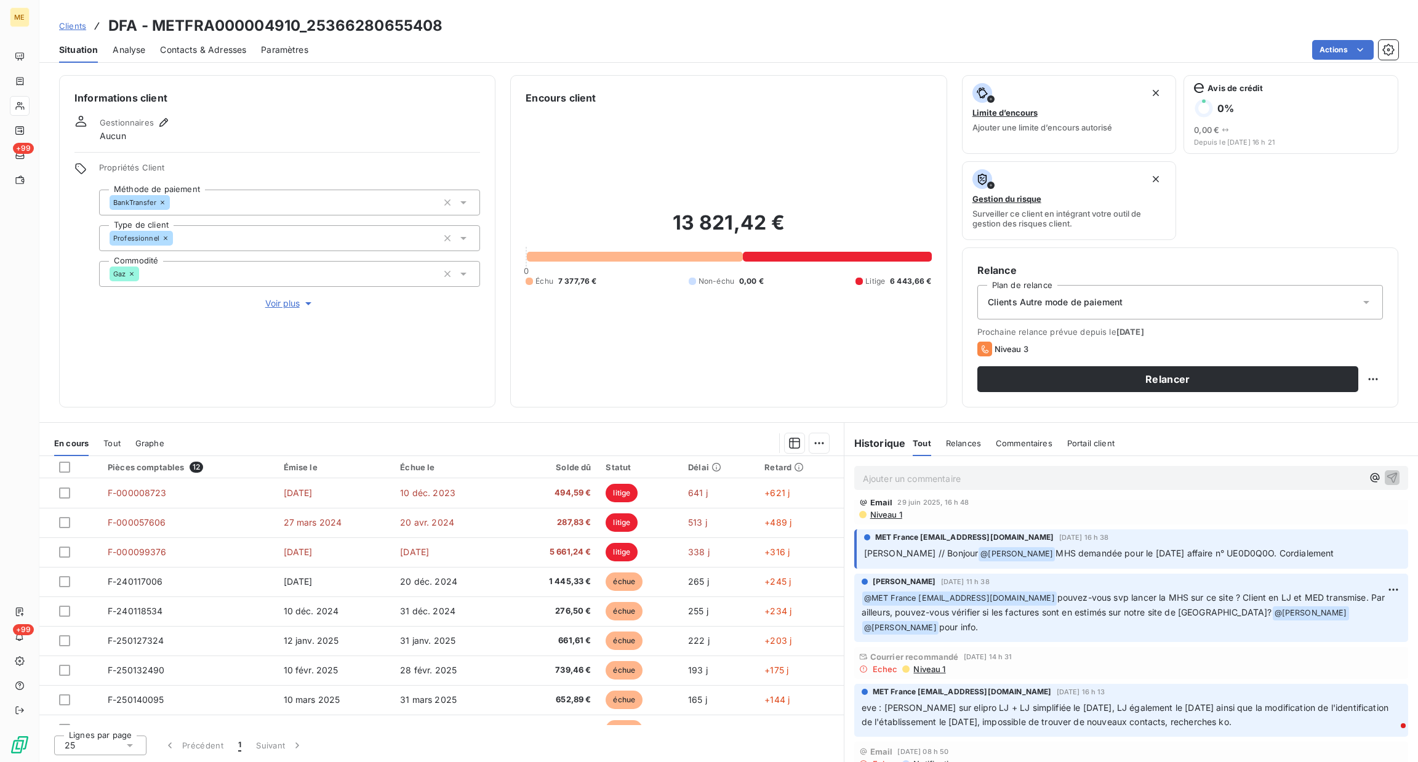
scroll to position [121, 0]
click at [1089, 665] on div "Echec Niveau 1" at bounding box center [1131, 669] width 544 height 10
click at [278, 301] on span "Voir plus" at bounding box center [289, 303] width 49 height 12
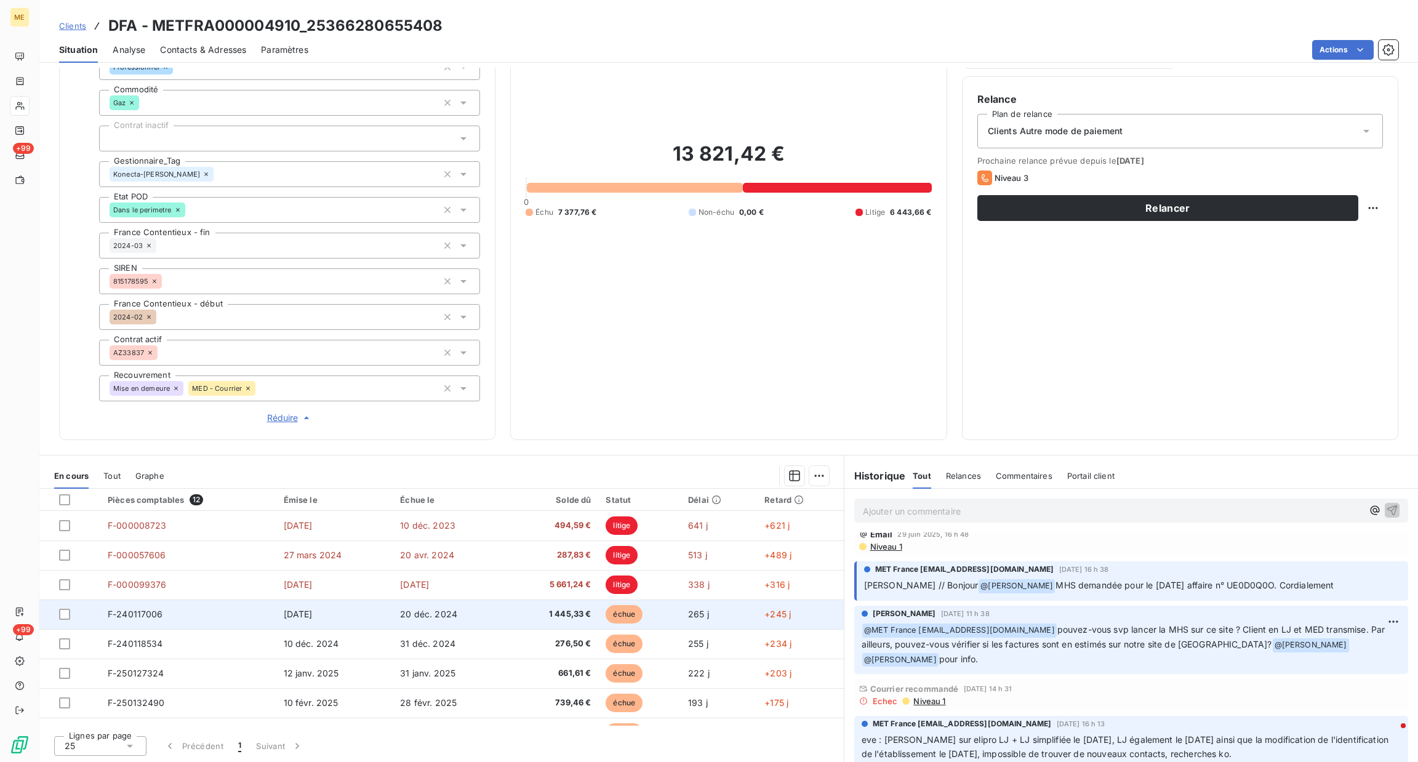
scroll to position [140, 0]
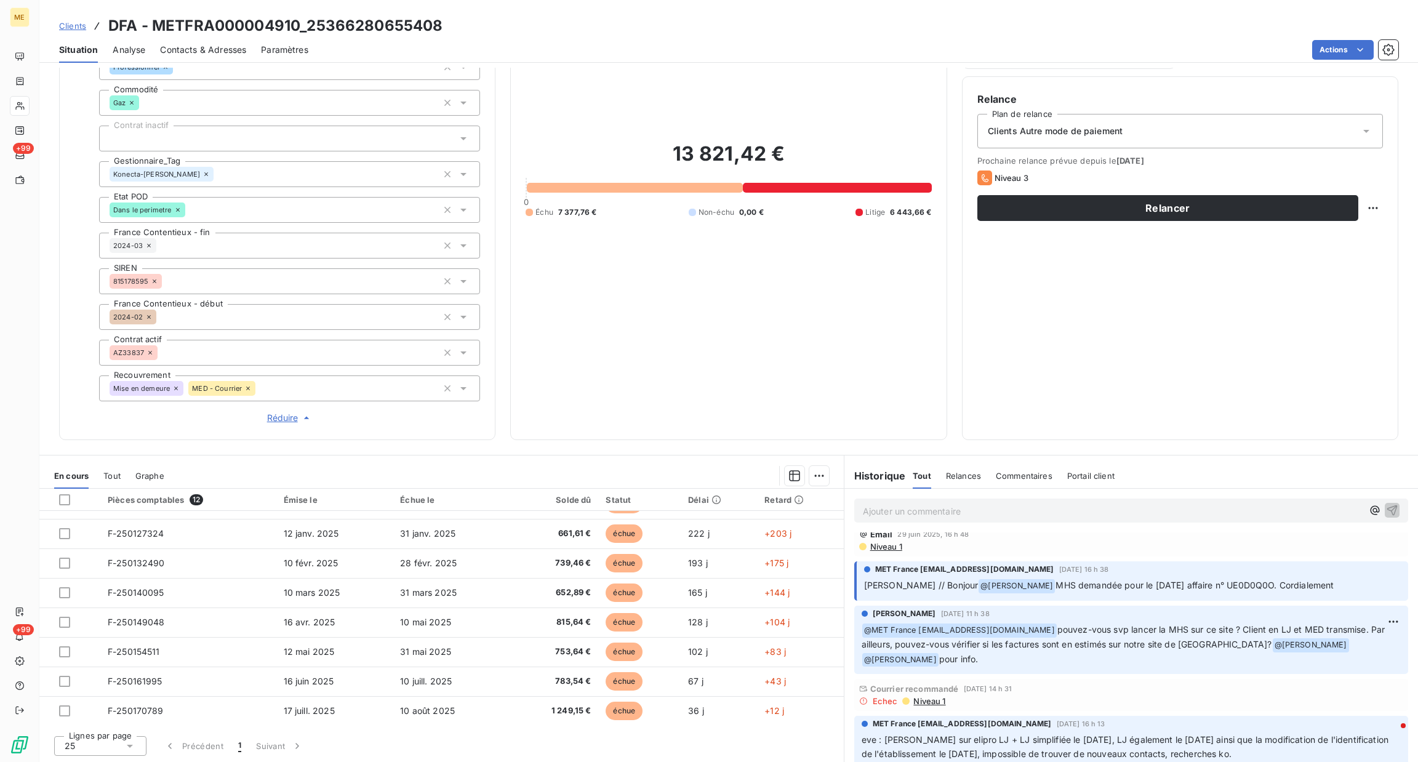
click at [963, 504] on p "Ajouter un commentaire ﻿" at bounding box center [1113, 511] width 500 height 15
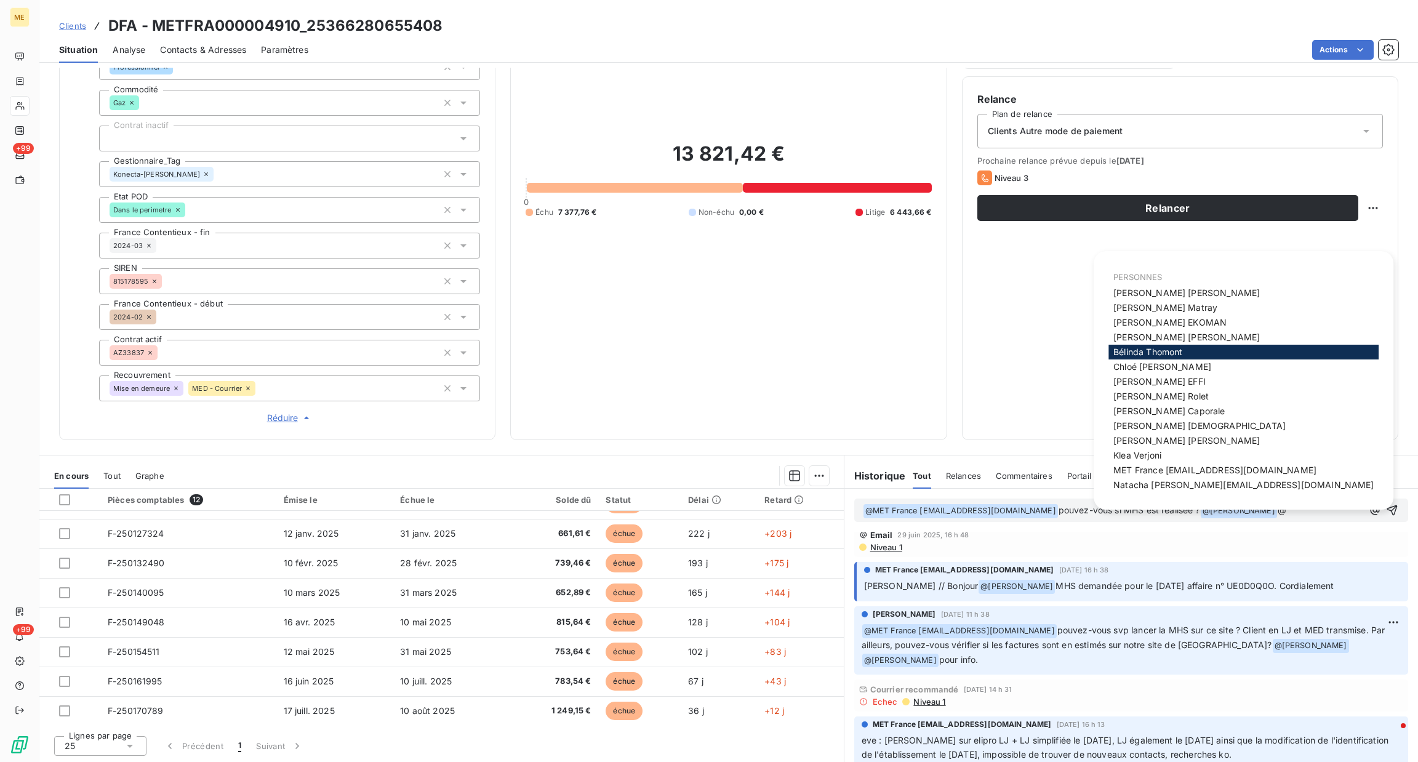
scroll to position [134, 0]
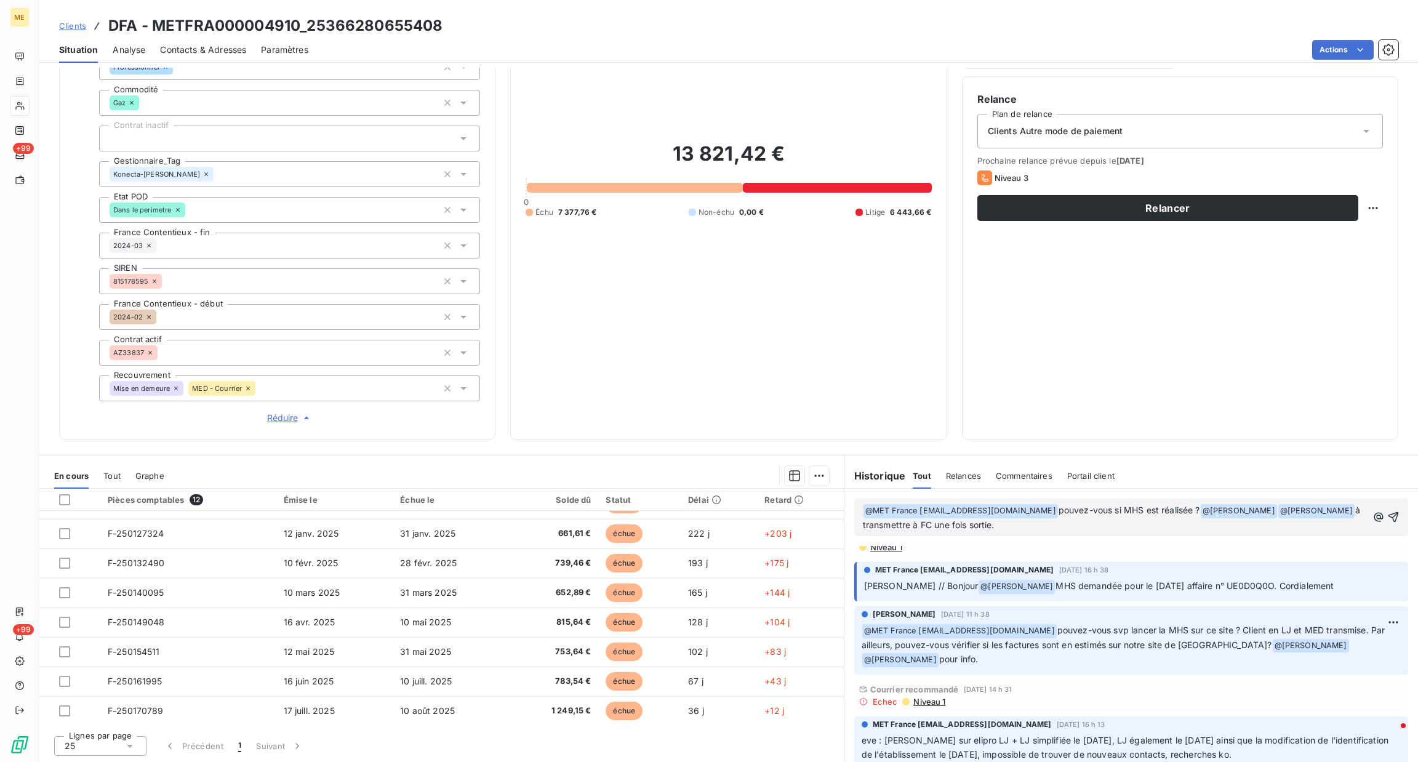
click at [1195, 511] on span "pouvez-vous si MHS est réalisée ?" at bounding box center [1130, 510] width 142 height 10
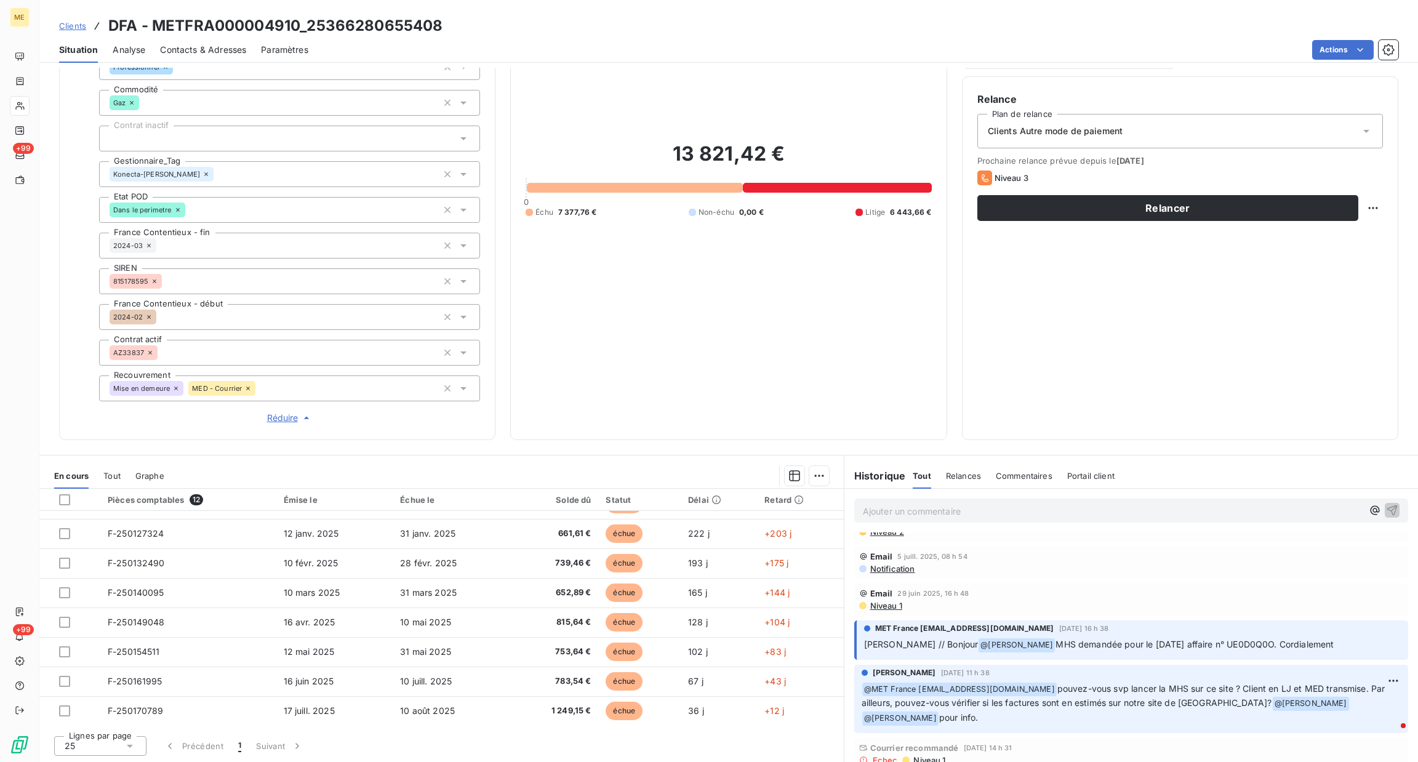
scroll to position [193, 0]
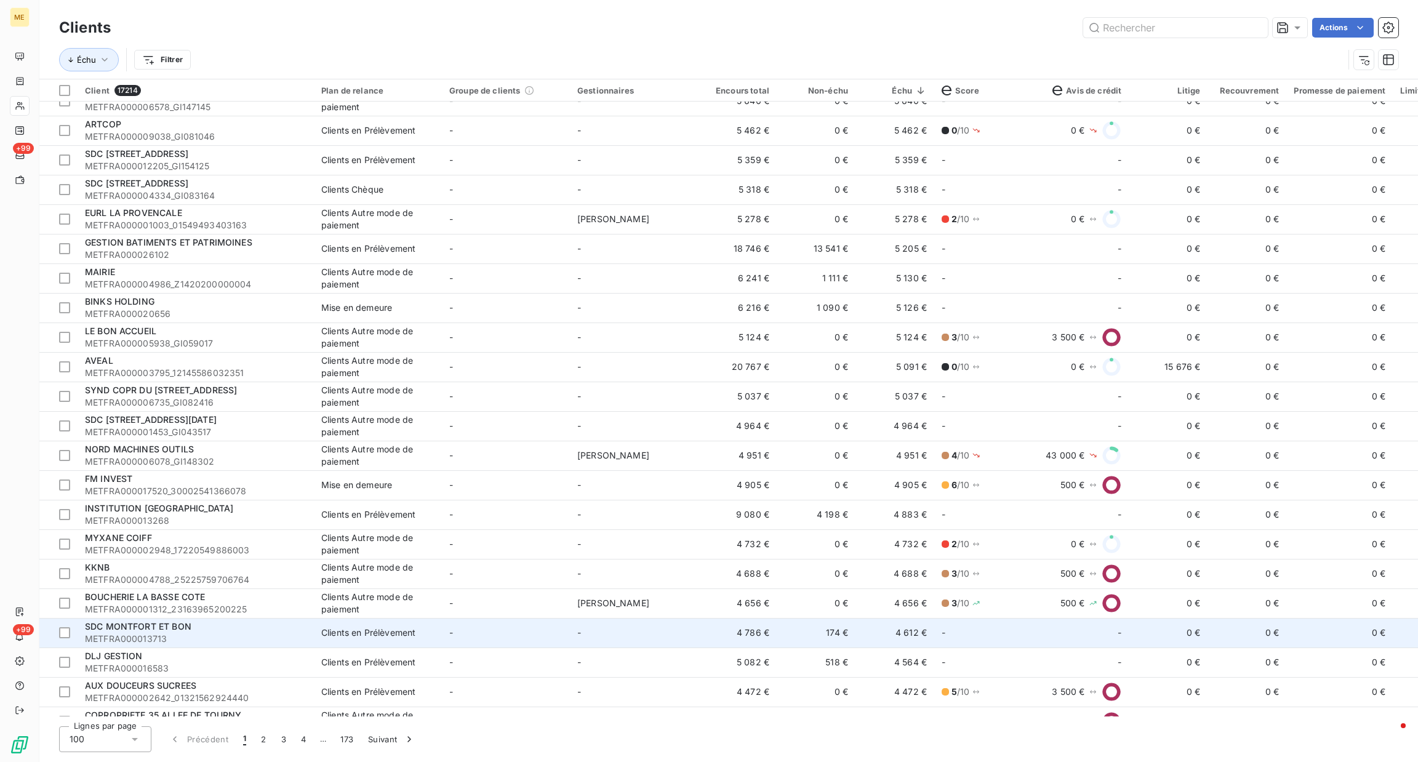
scroll to position [2001, 0]
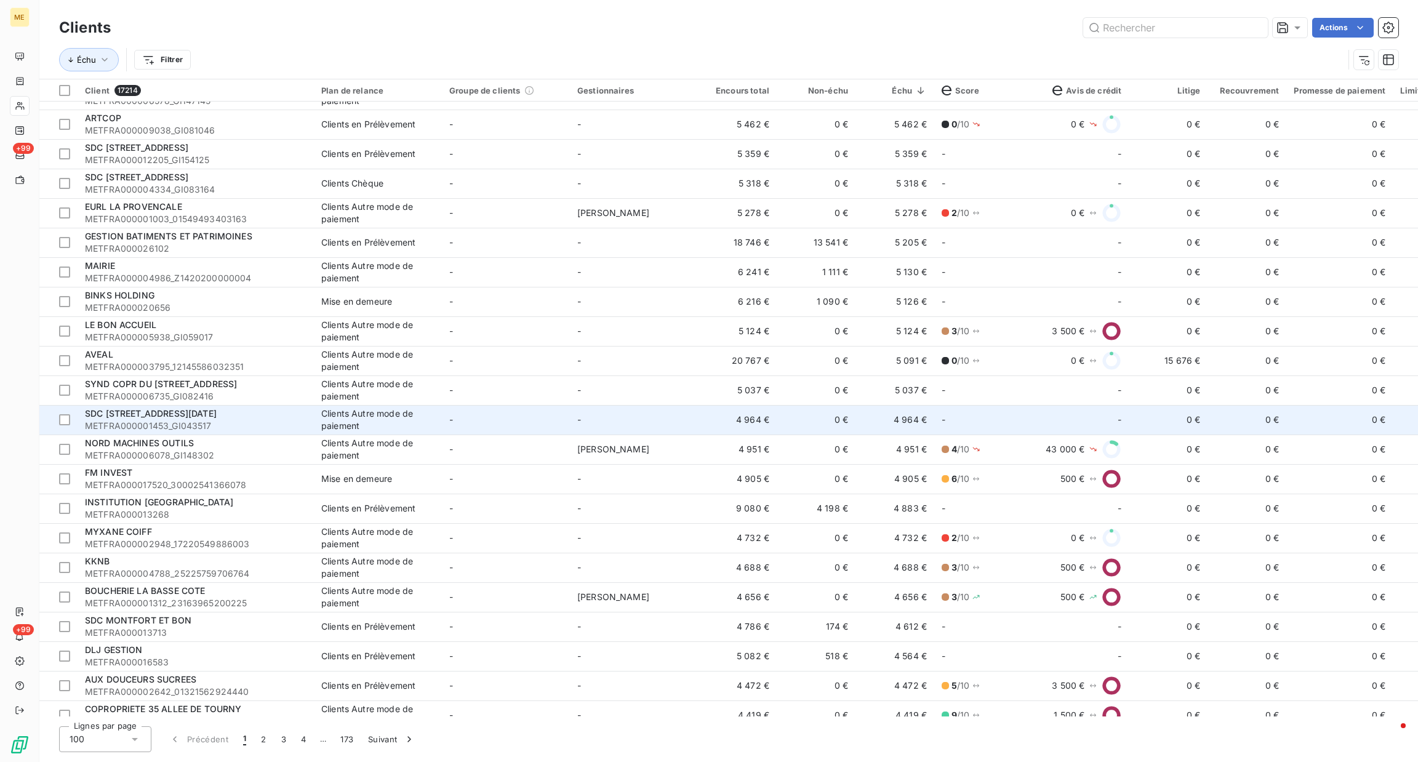
click at [242, 427] on span "METFRA000001453_GI043517" at bounding box center [196, 426] width 222 height 12
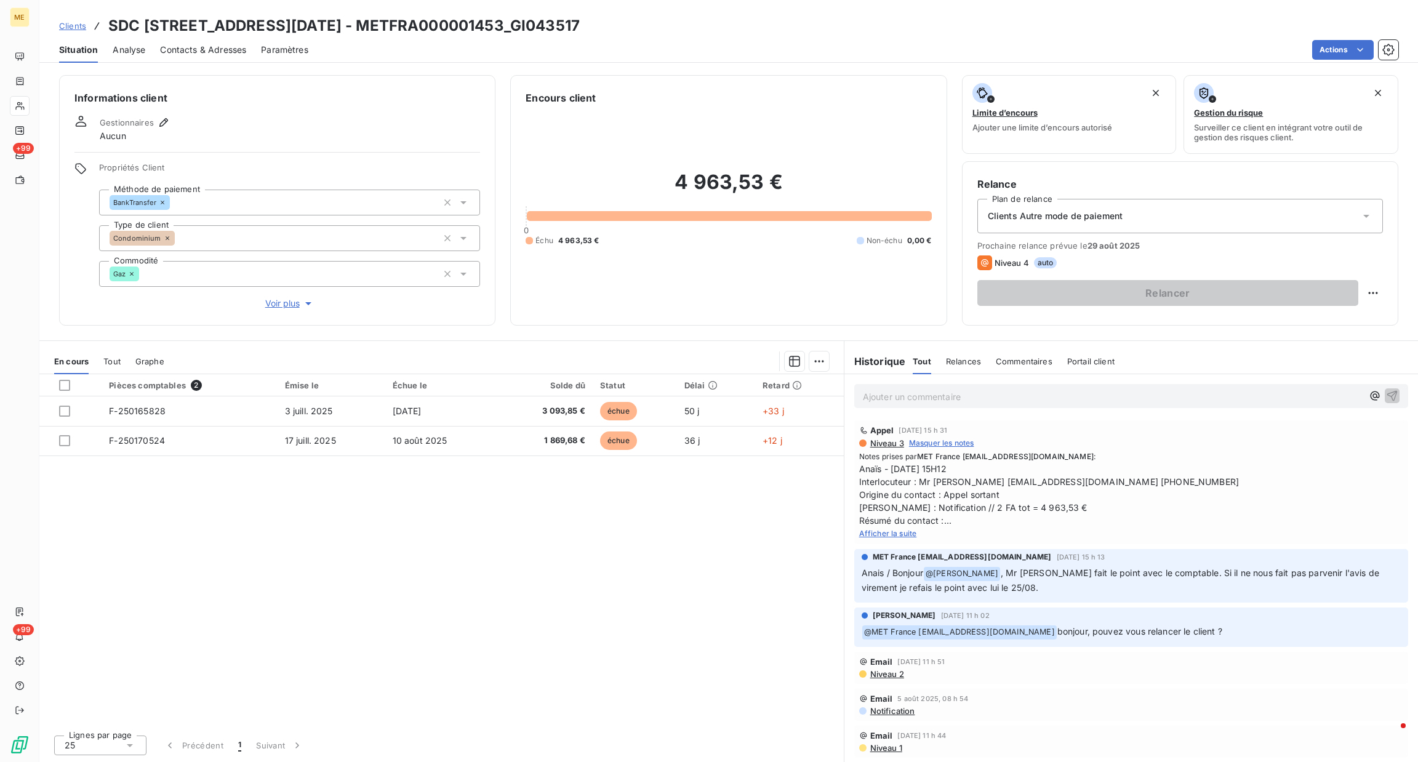
click at [895, 532] on span "Afficher la suite" at bounding box center [888, 533] width 58 height 9
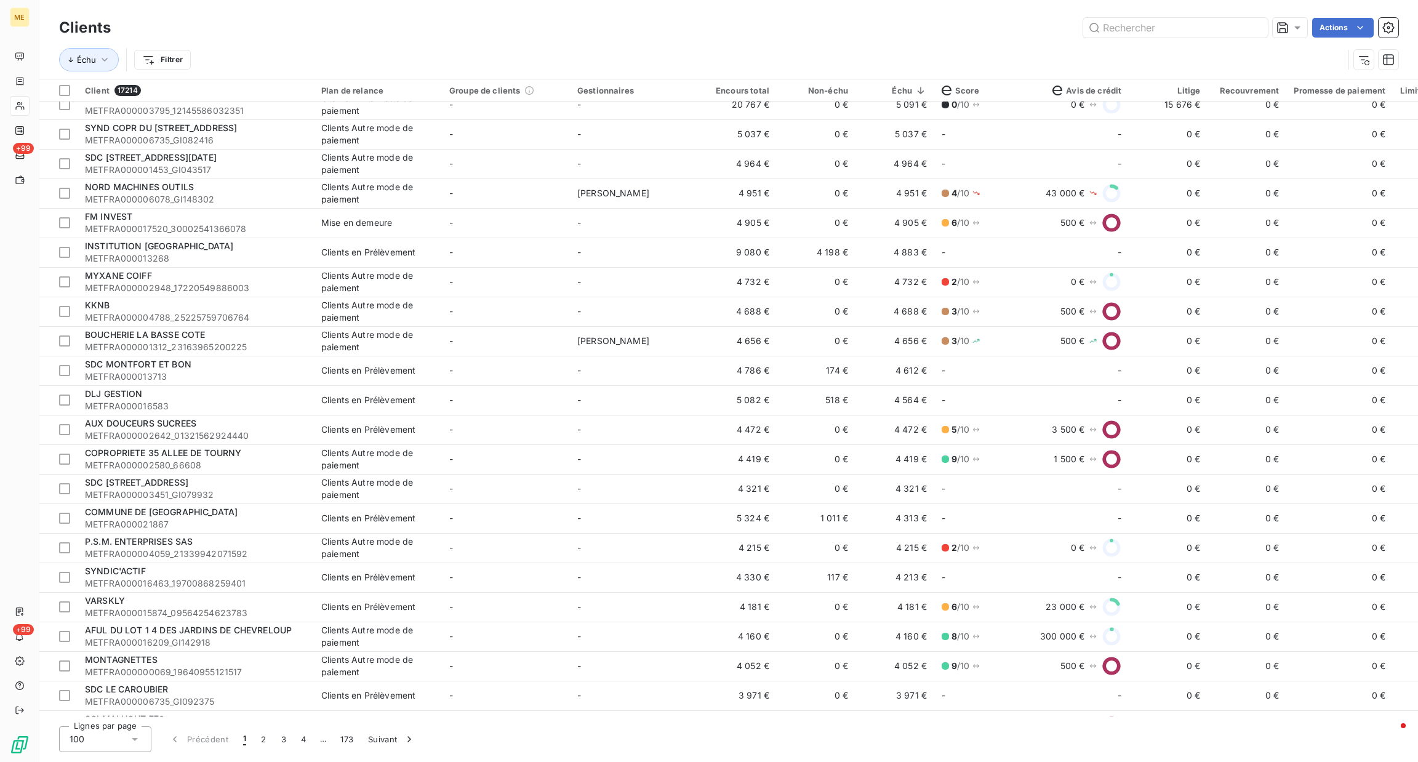
scroll to position [2313, 0]
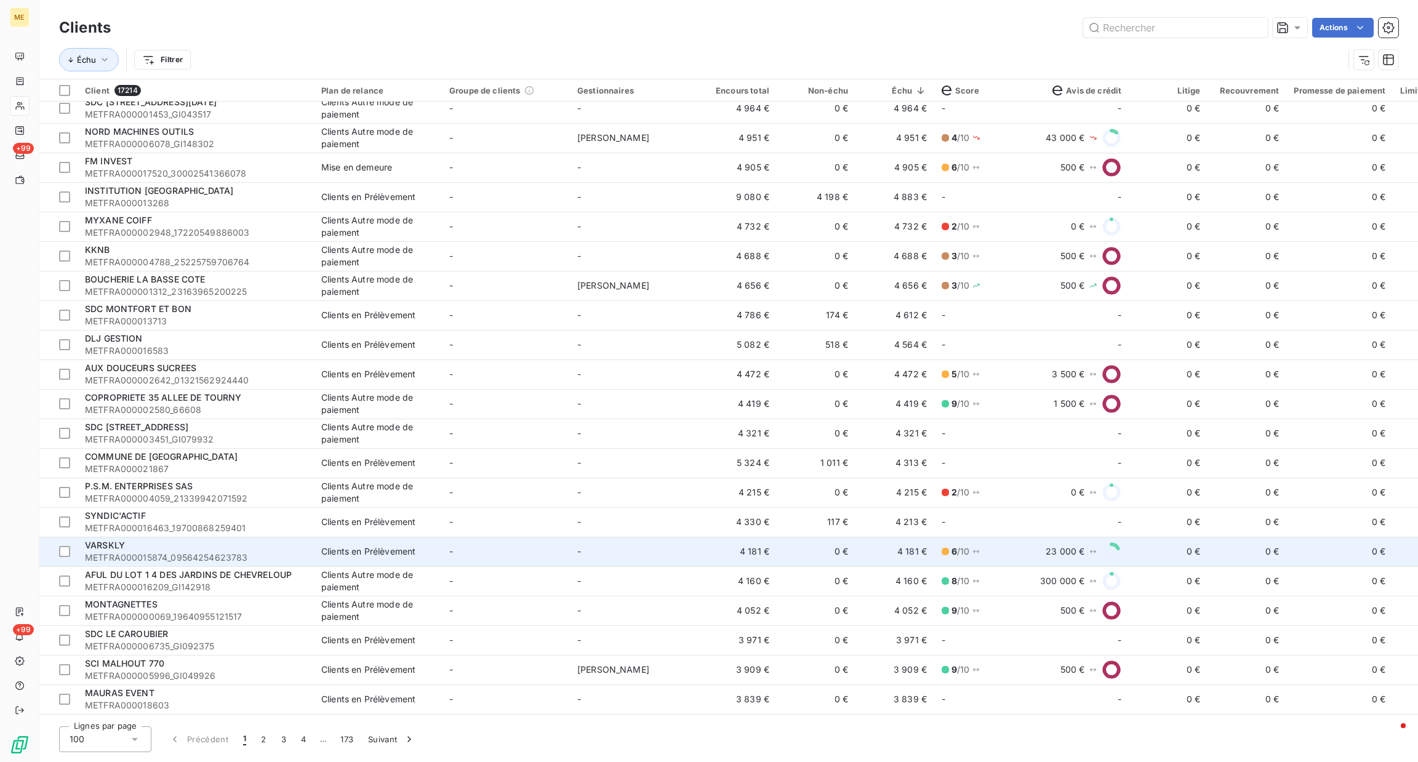
click at [374, 537] on td "Clients en Prélèvement" at bounding box center [378, 552] width 128 height 30
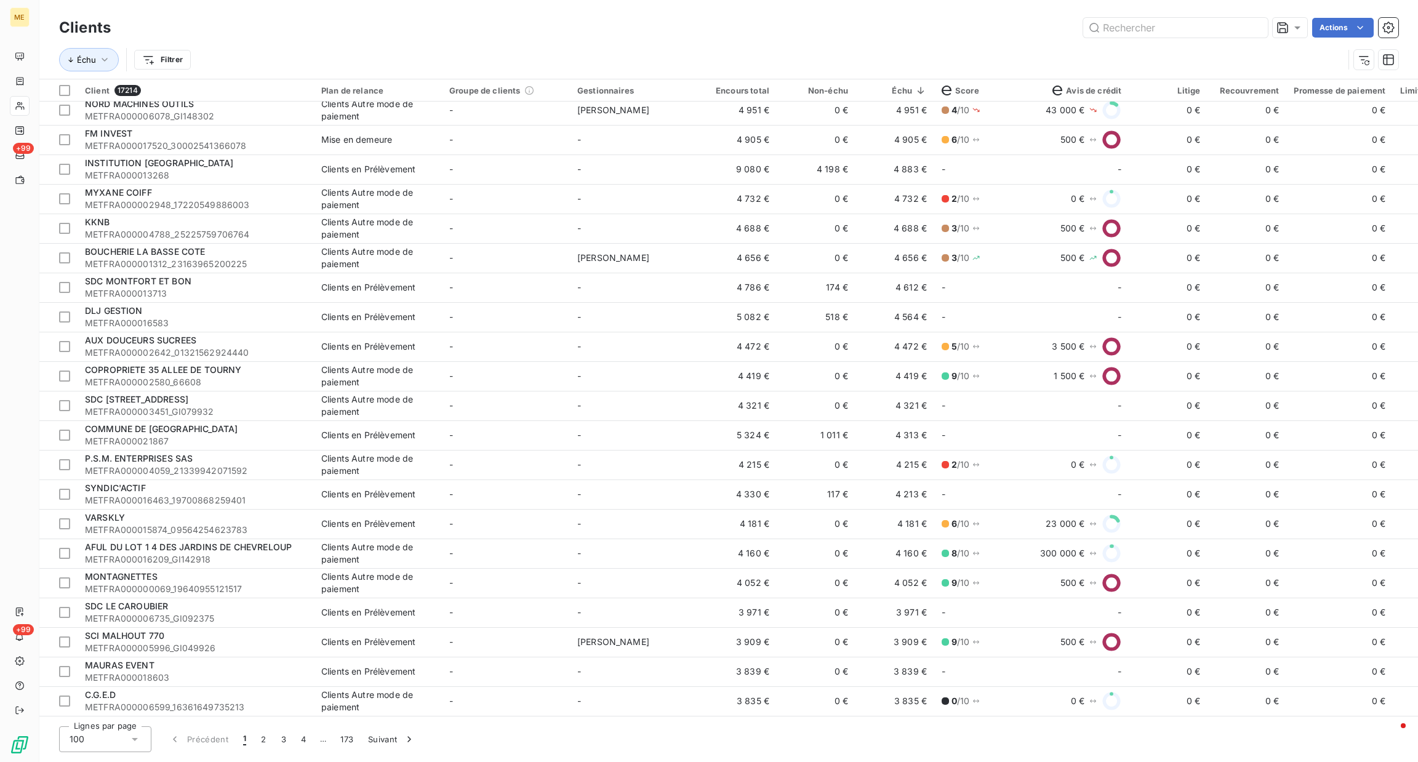
scroll to position [2341, 0]
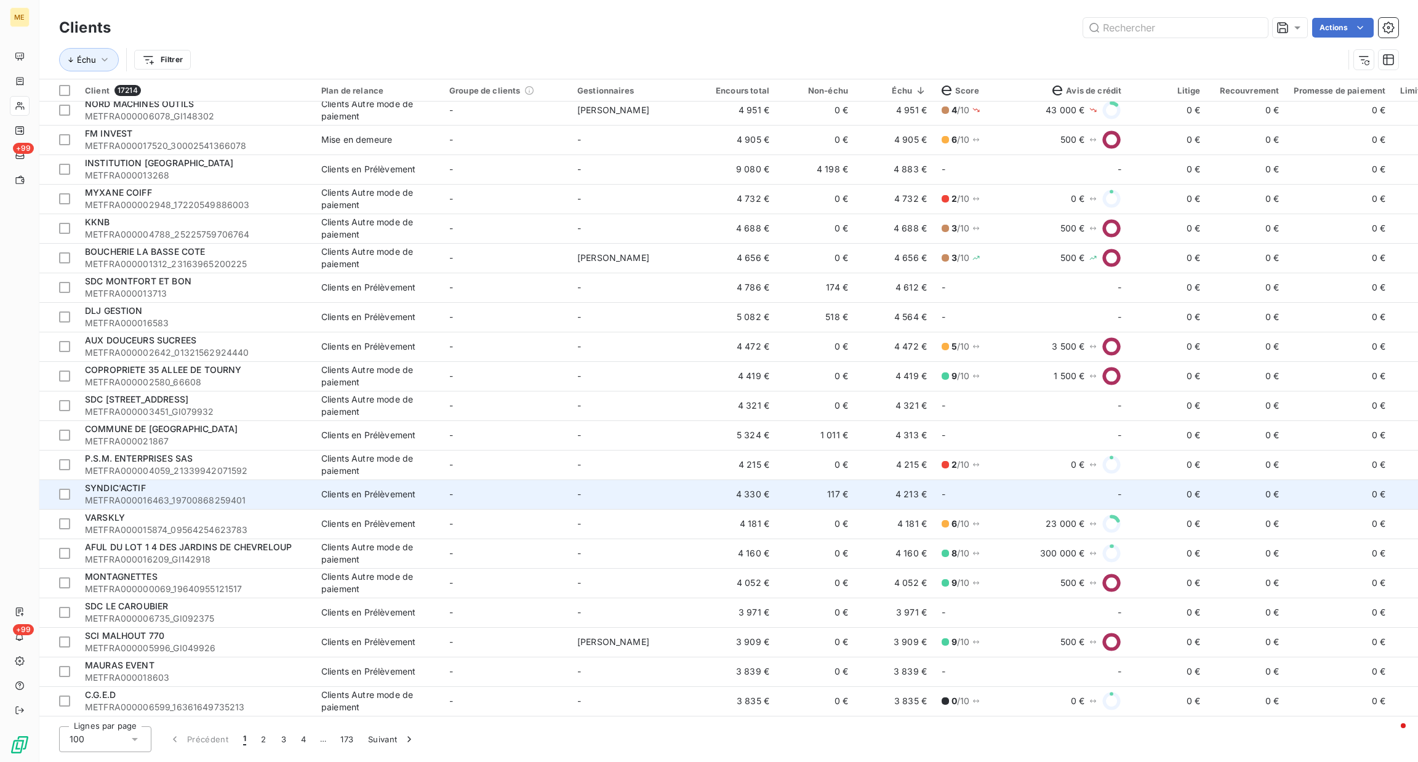
click at [552, 484] on td "-" at bounding box center [506, 495] width 128 height 30
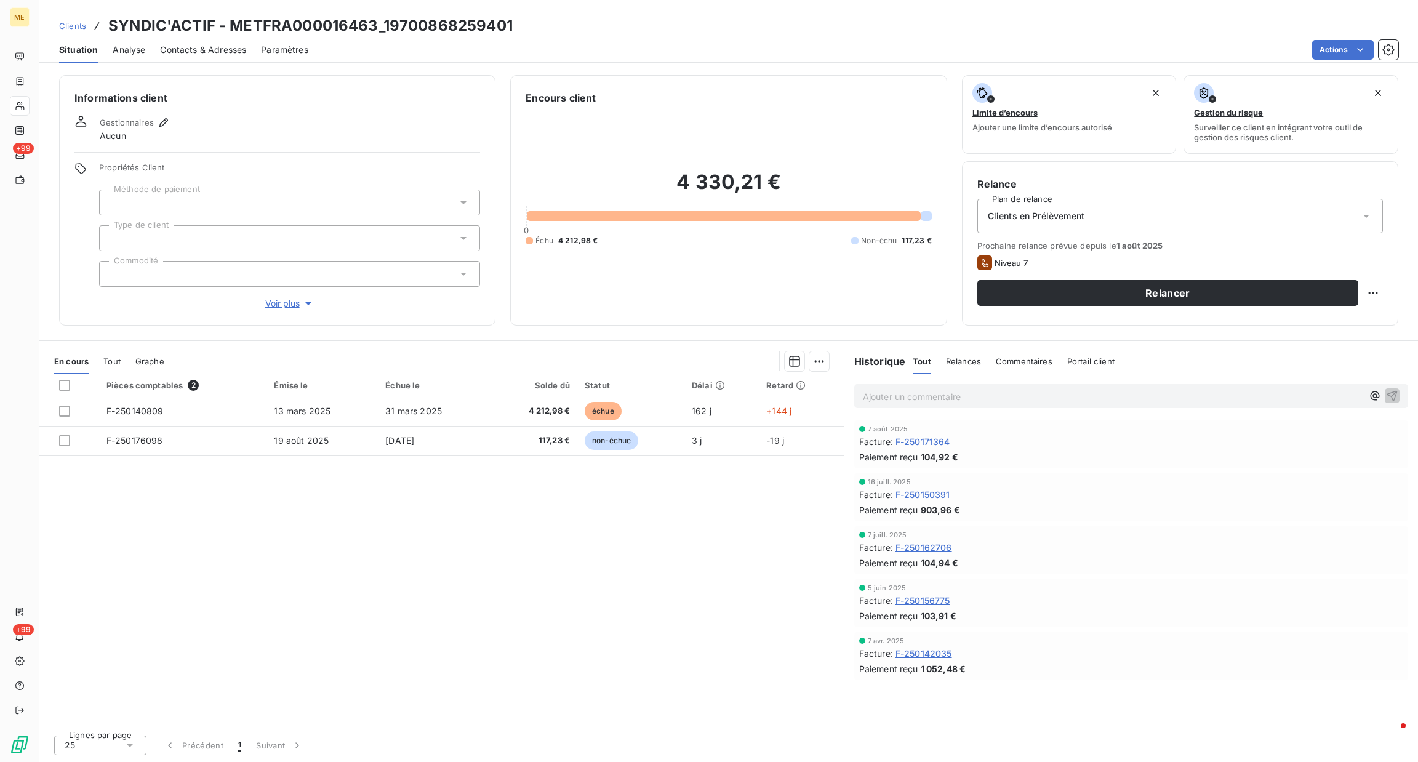
click at [1014, 407] on div "Ajouter un commentaire ﻿" at bounding box center [1131, 396] width 554 height 24
click at [1010, 401] on p "Ajouter un commentaire ﻿" at bounding box center [1113, 396] width 500 height 15
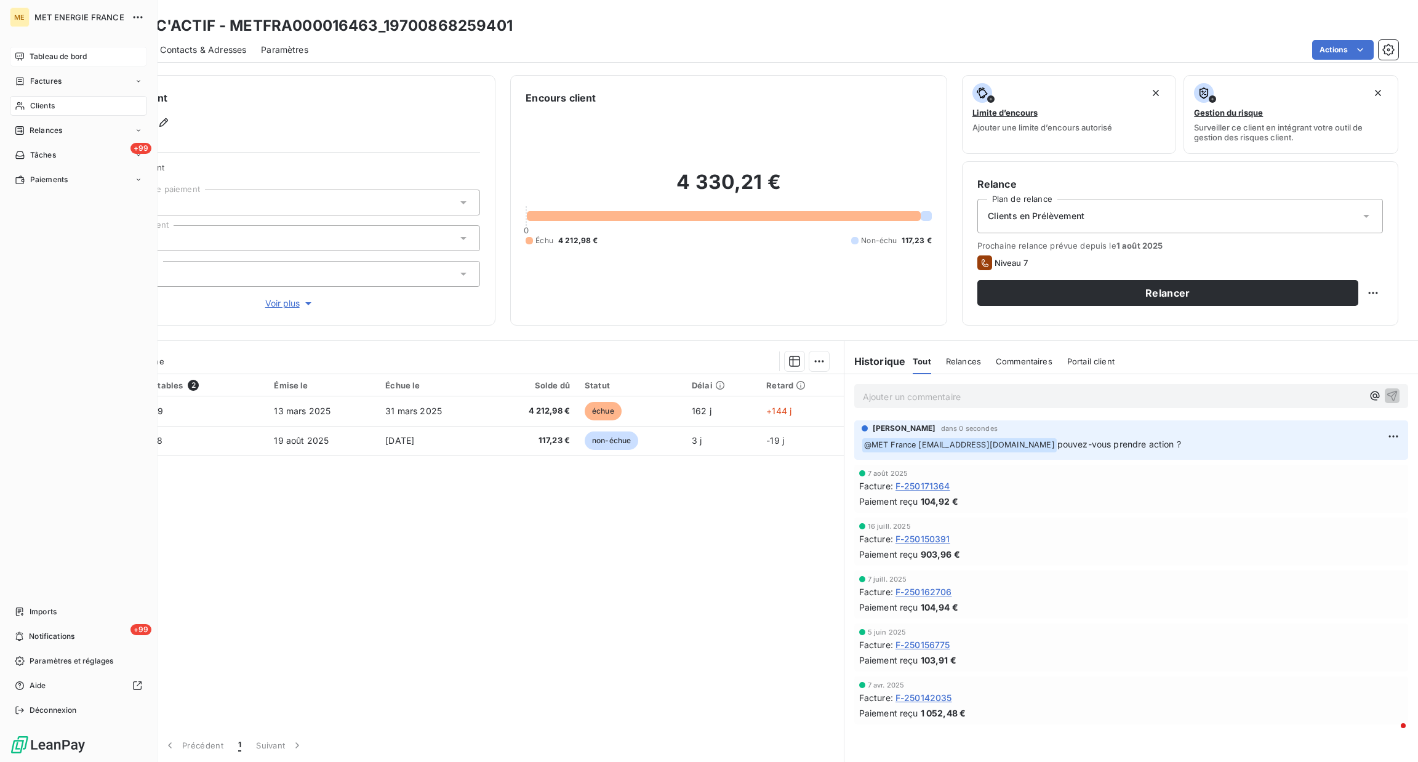
click at [27, 57] on div "Tableau de bord" at bounding box center [78, 57] width 137 height 20
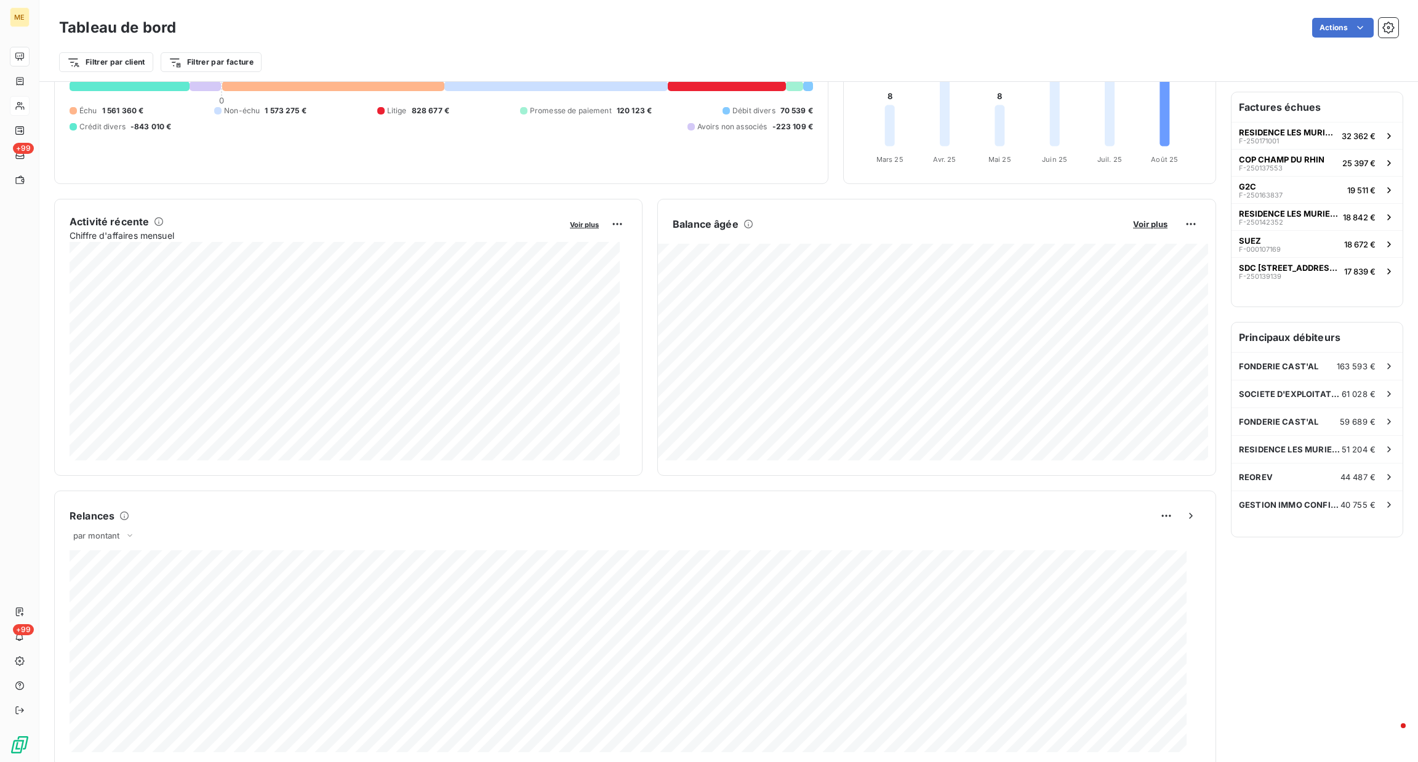
scroll to position [119, 0]
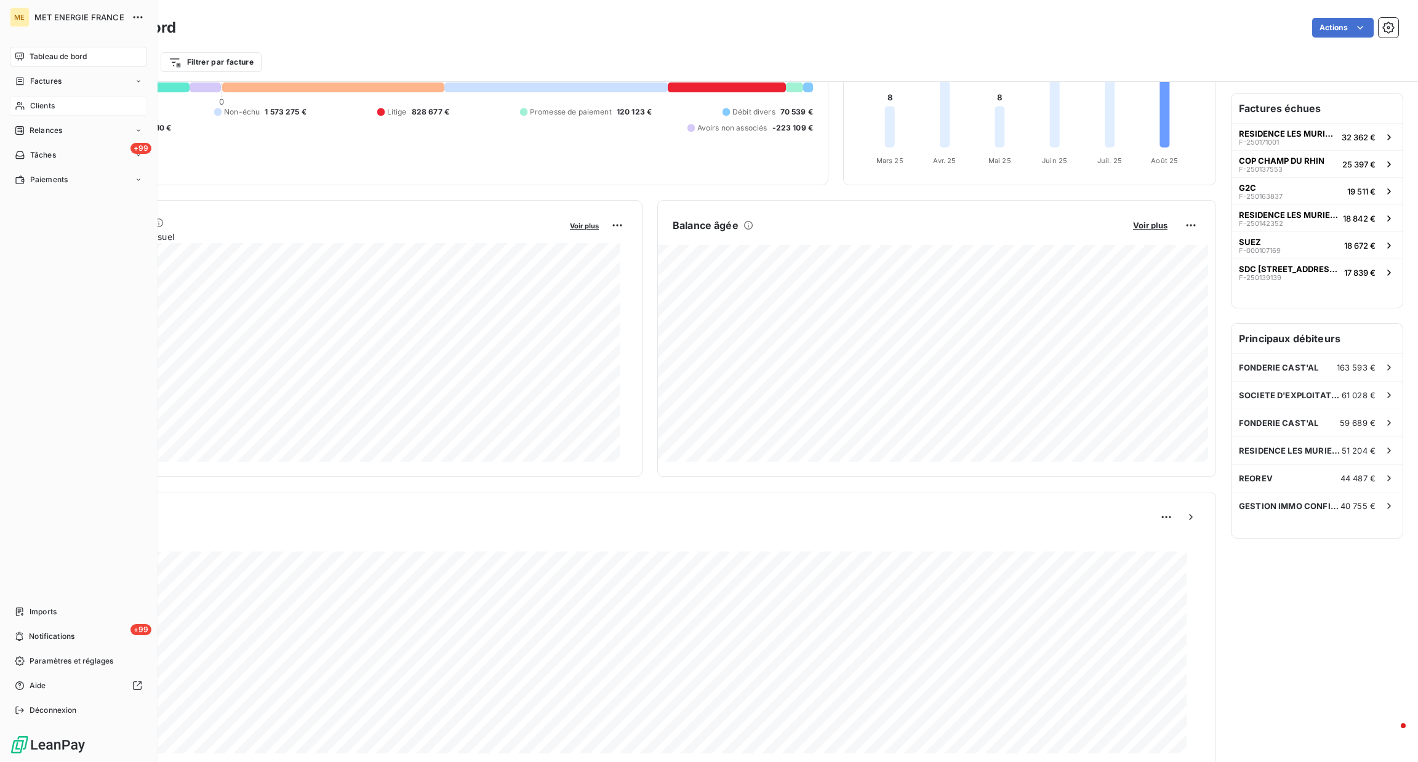
click at [34, 116] on nav "Tableau de bord Factures Clients Relances +99 Tâches Paiements" at bounding box center [78, 118] width 137 height 143
click at [47, 112] on div "Clients" at bounding box center [78, 106] width 137 height 20
